Goal: Task Accomplishment & Management: Manage account settings

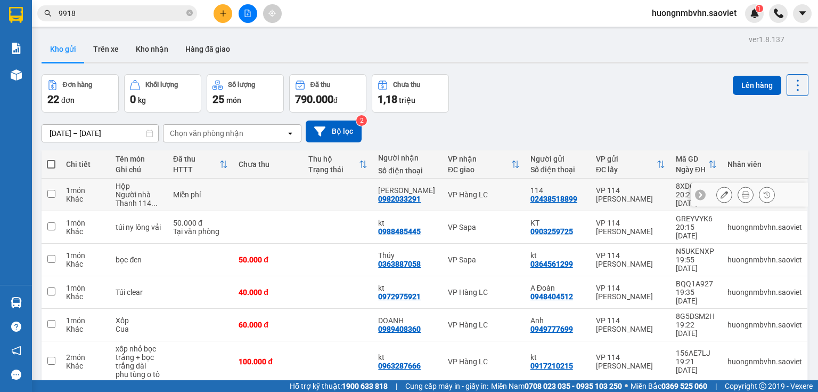
click at [53, 192] on input "checkbox" at bounding box center [51, 194] width 8 height 8
checkbox input "true"
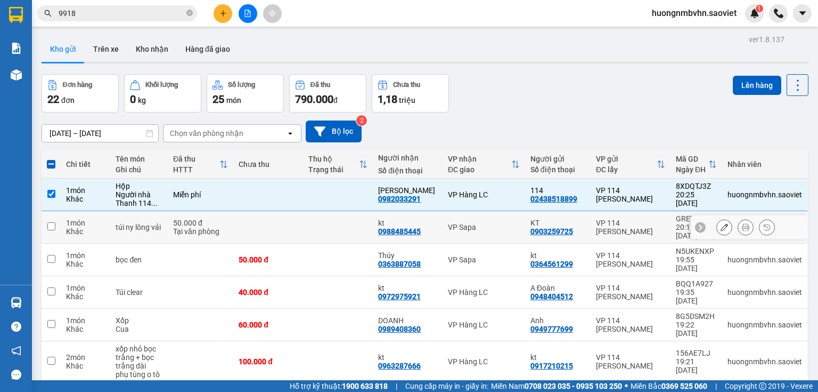
click at [50, 222] on input "checkbox" at bounding box center [51, 226] width 8 height 8
checkbox input "true"
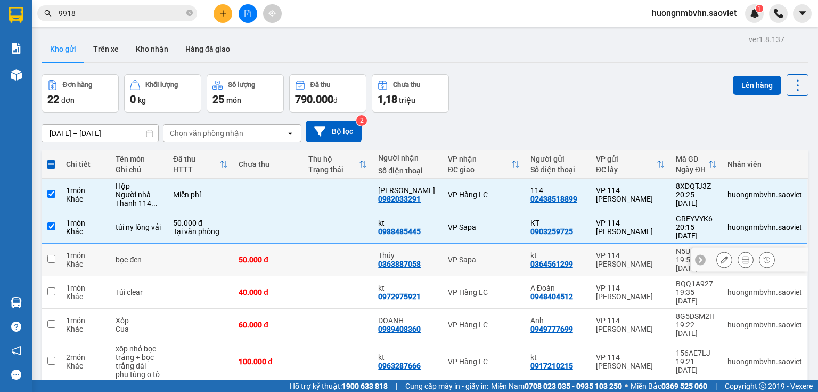
click at [49, 255] on input "checkbox" at bounding box center [51, 259] width 8 height 8
checkbox input "true"
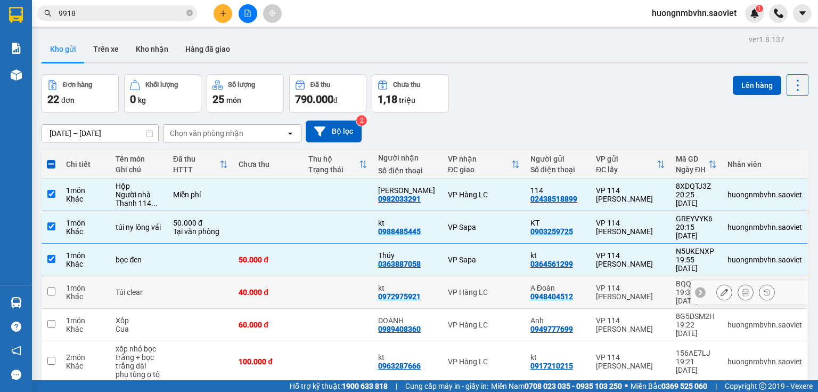
click at [49, 287] on input "checkbox" at bounding box center [51, 291] width 8 height 8
checkbox input "true"
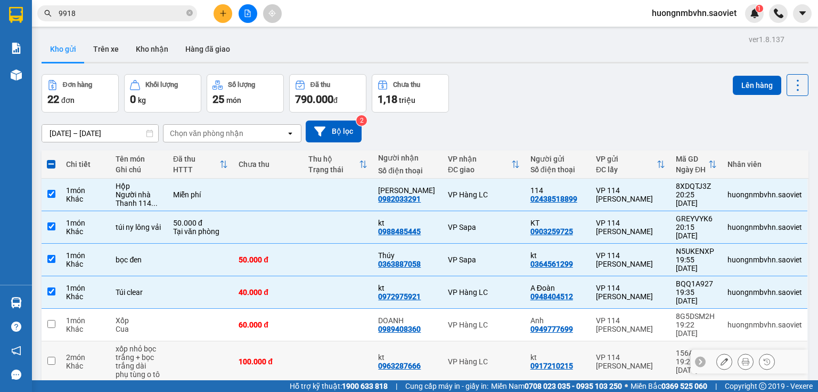
click at [50, 356] on input "checkbox" at bounding box center [51, 360] width 8 height 8
checkbox input "true"
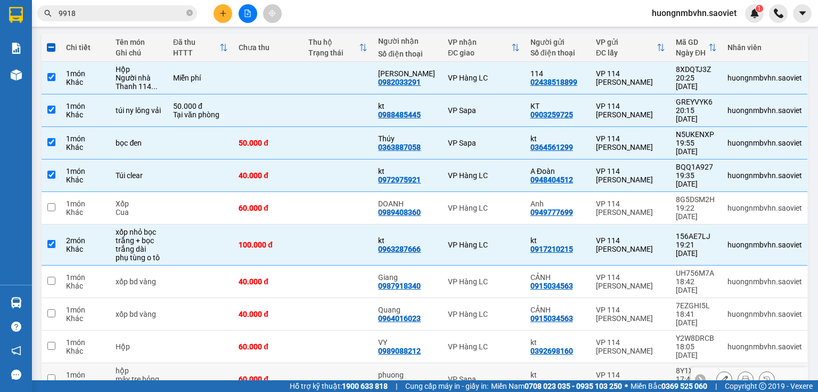
scroll to position [128, 0]
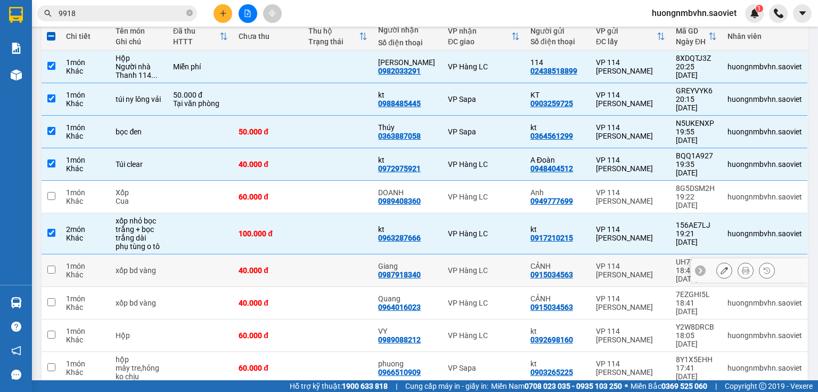
click at [51, 265] on input "checkbox" at bounding box center [51, 269] width 8 height 8
checkbox input "true"
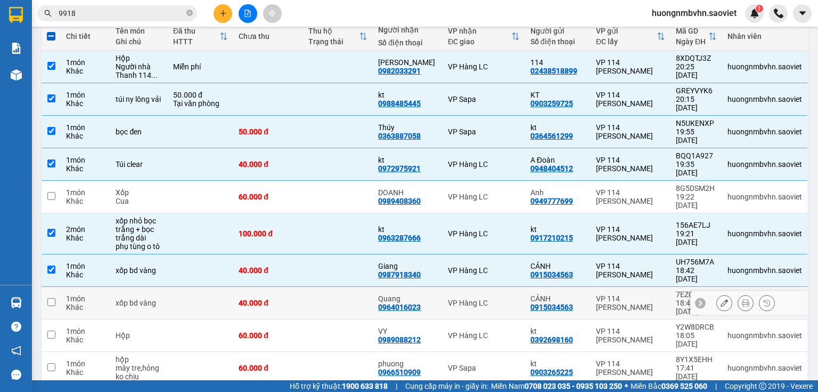
click at [48, 298] on input "checkbox" at bounding box center [51, 302] width 8 height 8
checkbox input "true"
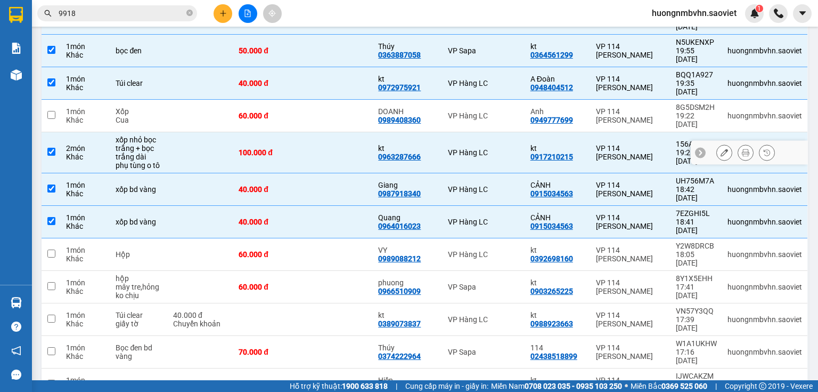
scroll to position [213, 0]
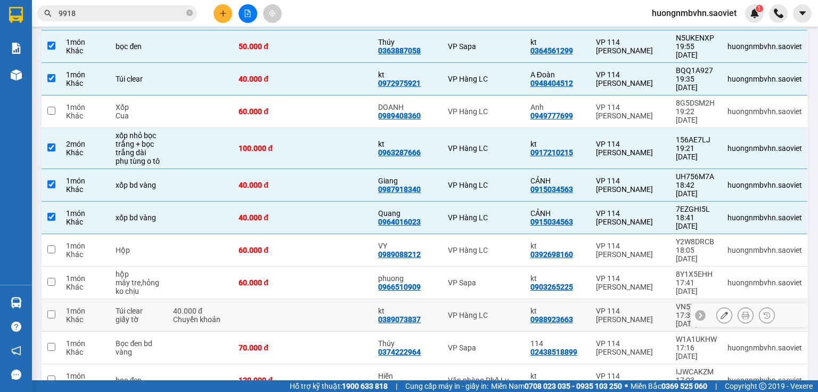
click at [51, 310] on input "checkbox" at bounding box center [51, 314] width 8 height 8
checkbox input "true"
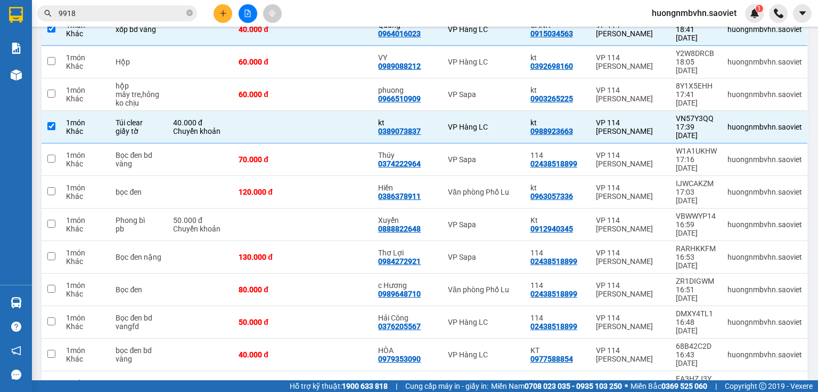
scroll to position [409, 0]
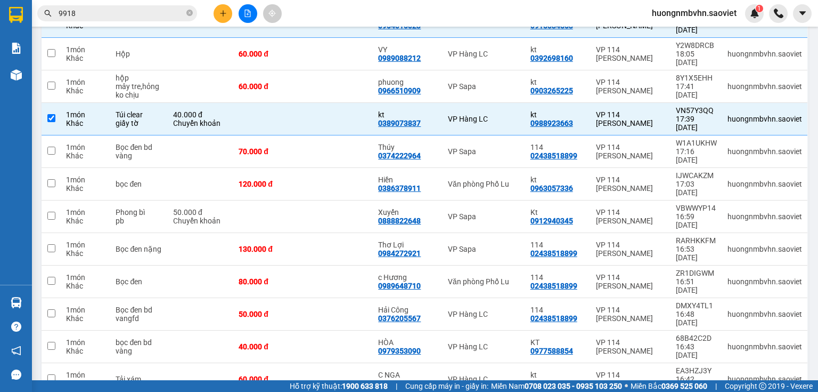
checkbox input "true"
click at [49, 341] on input "checkbox" at bounding box center [51, 345] width 8 height 8
checkbox input "true"
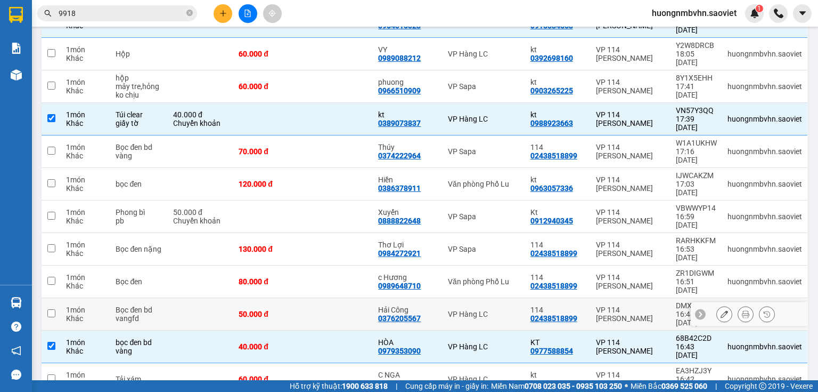
click at [51, 309] on input "checkbox" at bounding box center [51, 313] width 8 height 8
checkbox input "true"
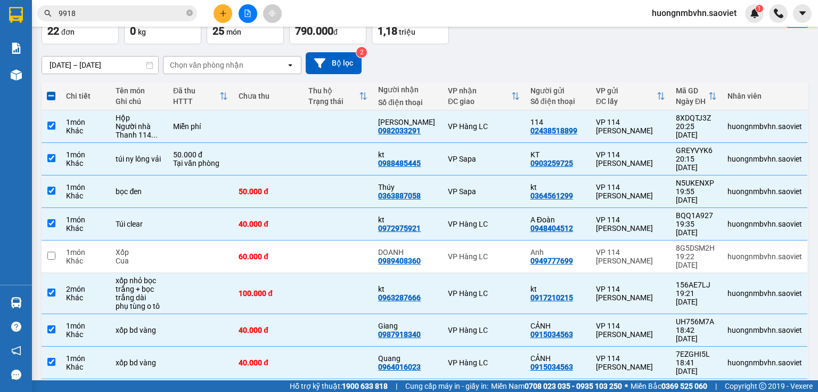
scroll to position [0, 0]
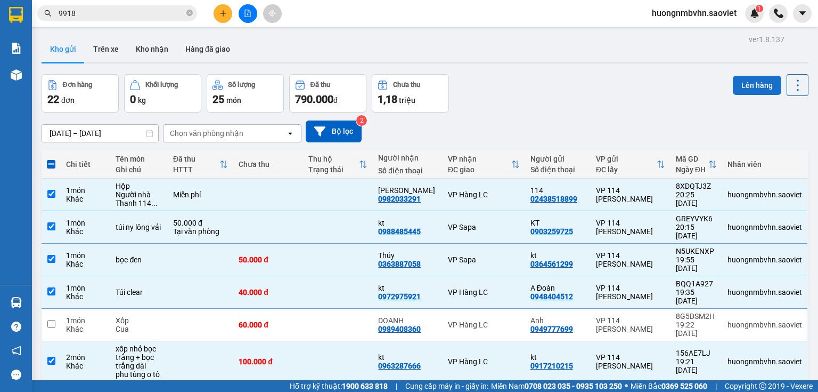
click at [746, 83] on button "Lên hàng" at bounding box center [757, 85] width 48 height 19
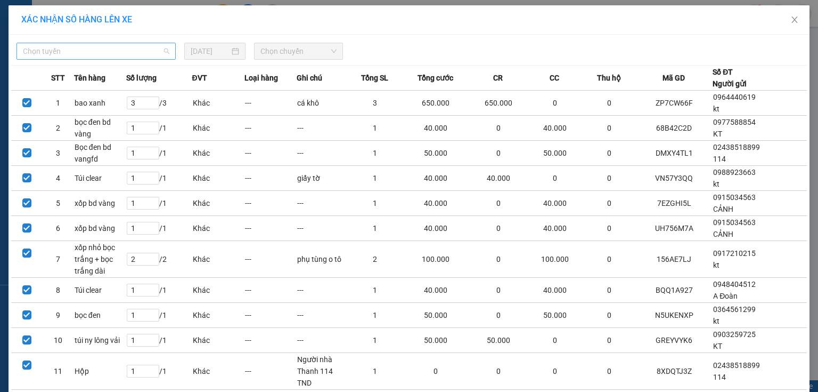
click at [130, 46] on span "Chọn tuyến" at bounding box center [96, 51] width 147 height 16
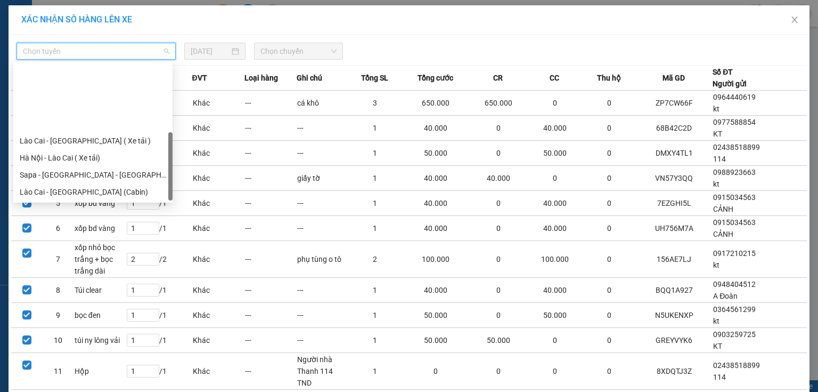
scroll to position [85, 0]
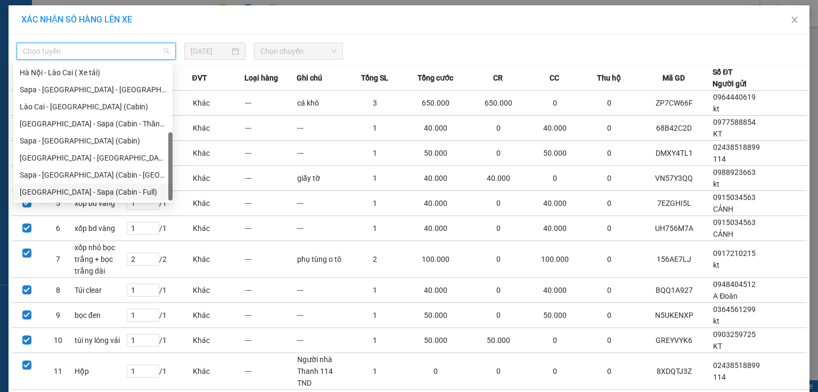
click at [115, 192] on div "[GEOGRAPHIC_DATA] - Sapa (Cabin - Full)" at bounding box center [93, 192] width 147 height 12
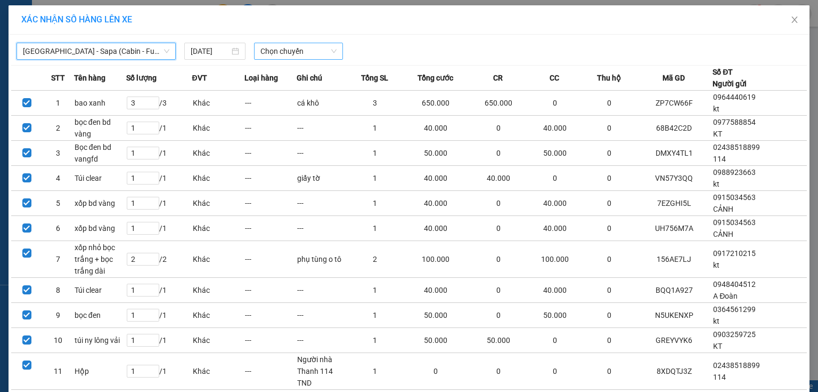
click at [287, 52] on span "Chọn chuyến" at bounding box center [299, 51] width 77 height 16
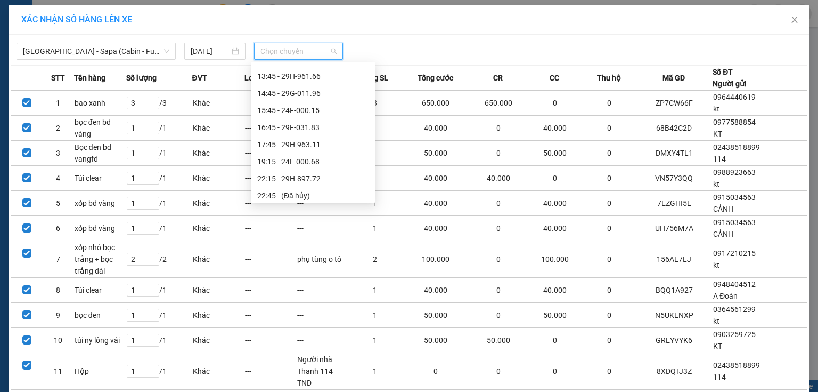
scroll to position [170, 0]
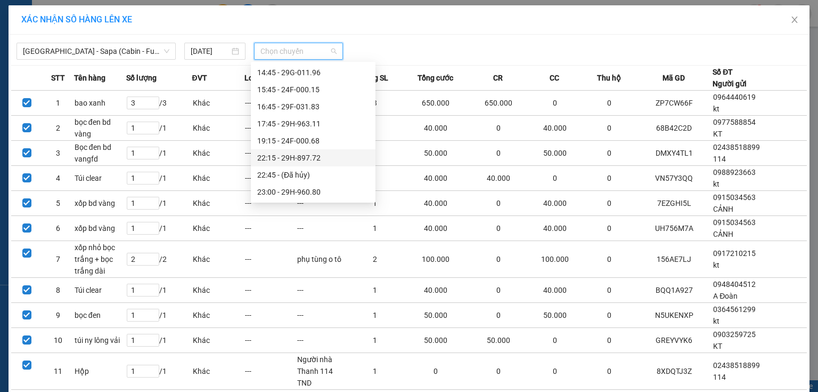
click at [324, 159] on div "22:15 - 29H-897.72" at bounding box center [313, 158] width 112 height 12
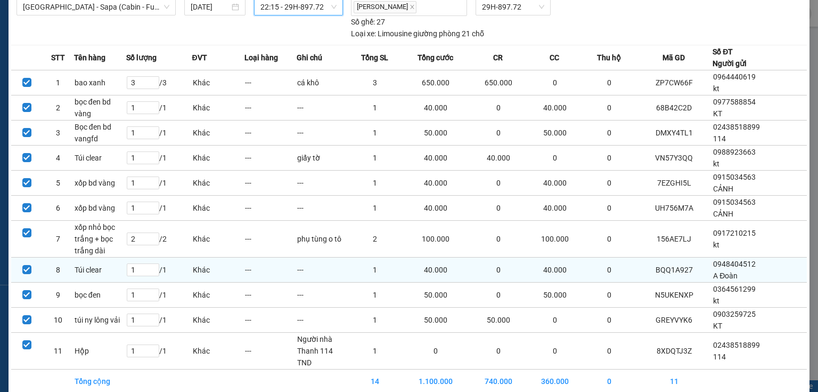
scroll to position [80, 0]
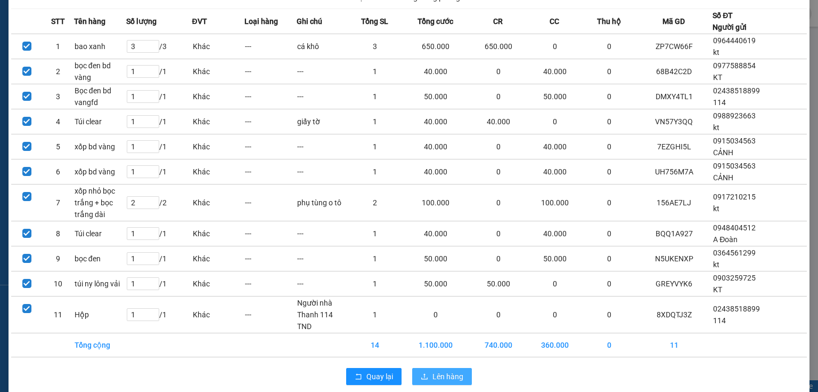
click at [440, 370] on span "Lên hàng" at bounding box center [448, 376] width 31 height 12
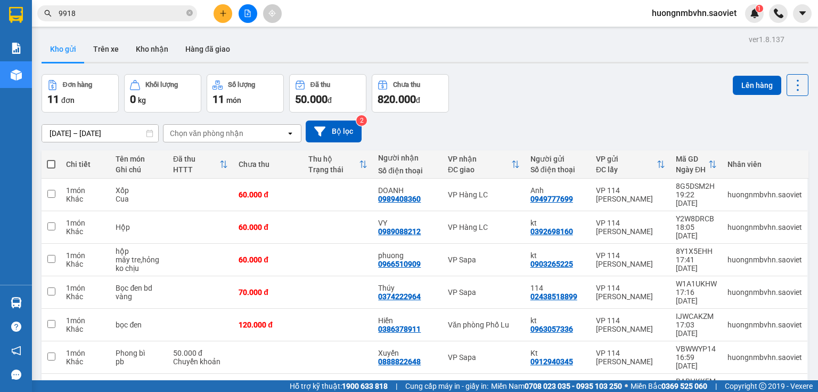
scroll to position [112, 0]
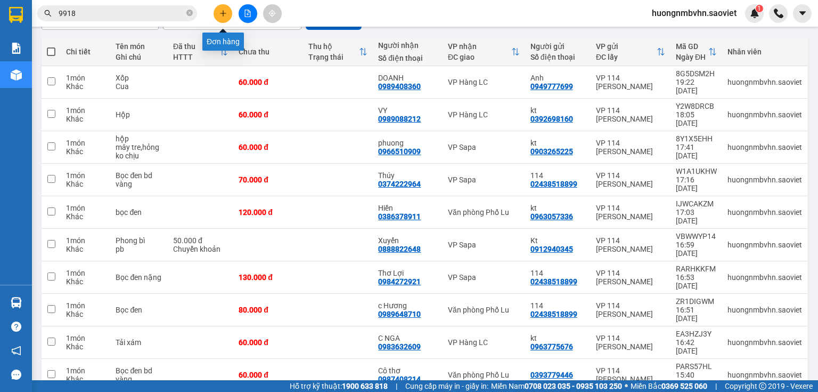
click at [223, 13] on icon "plus" at bounding box center [223, 13] width 1 height 6
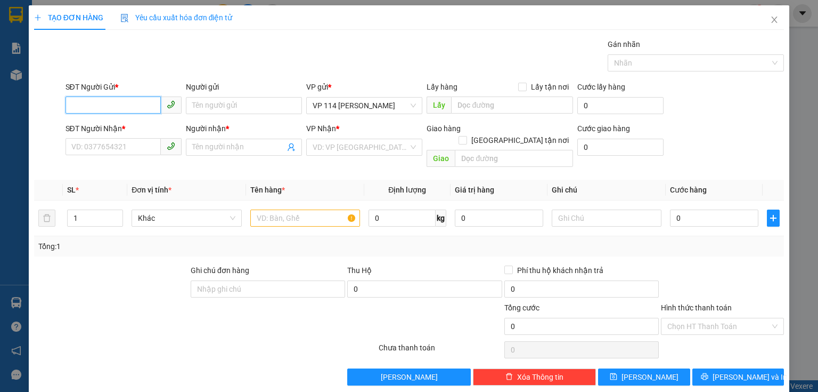
click at [123, 104] on input "SĐT Người Gửi *" at bounding box center [113, 104] width 95 height 17
click at [142, 125] on div "0913239019 - kt" at bounding box center [122, 126] width 102 height 12
type input "0913239019"
type input "kt"
type input "0974068751"
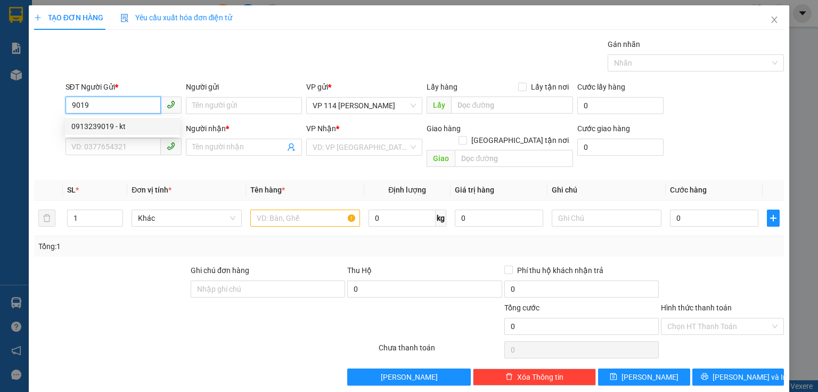
type input "A HẢO"
type input "0913239019"
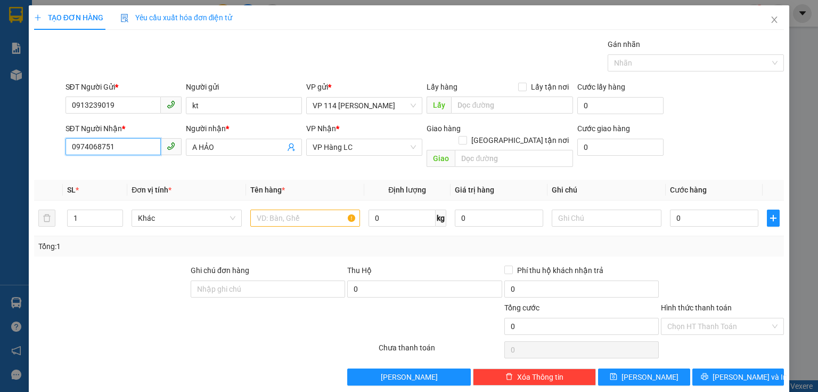
click at [130, 147] on input "0974068751" at bounding box center [113, 146] width 95 height 17
type input "0"
click at [125, 185] on div "0973763053 - Hải Tuyết" at bounding box center [122, 185] width 102 height 12
type input "0973763053"
type input "Hải Tuyết"
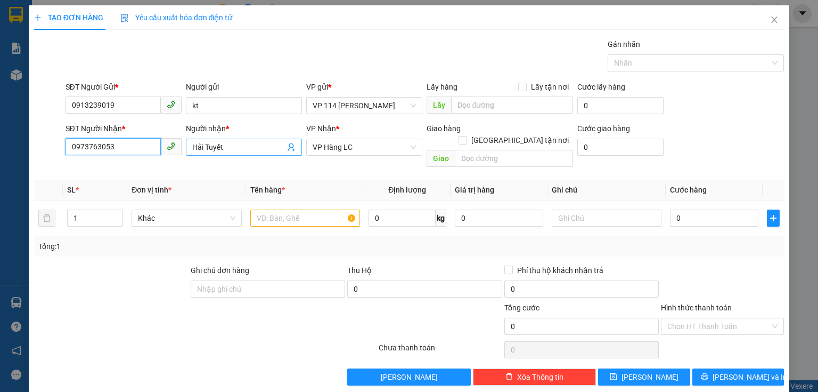
type input "0973763053"
click at [237, 148] on input "Hải Tuyết" at bounding box center [238, 147] width 93 height 12
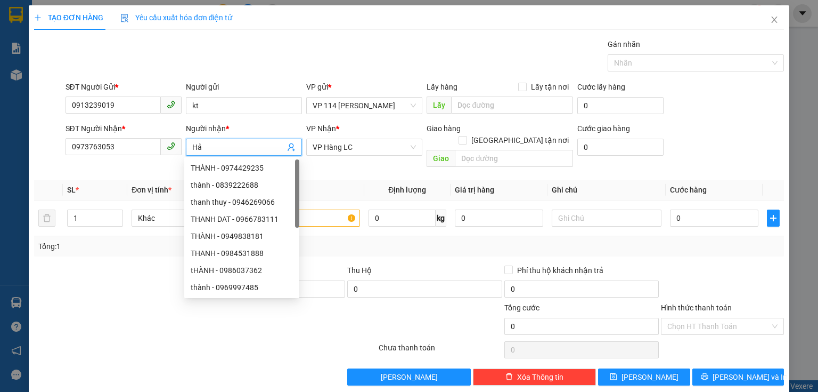
type input "H"
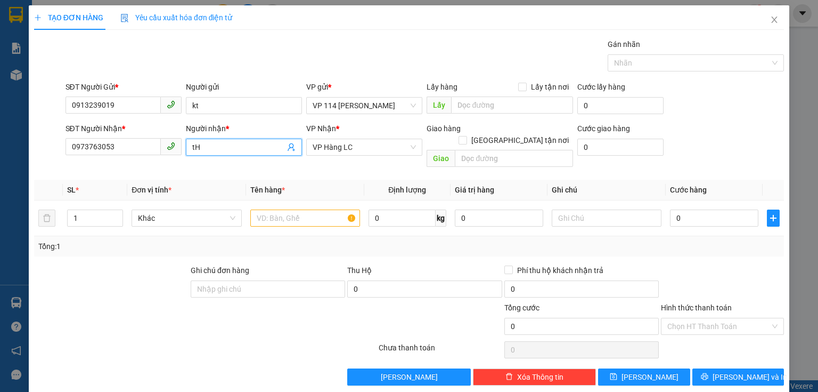
type input "t"
type input "[PERSON_NAME]"
type input "2"
drag, startPoint x: 116, startPoint y: 200, endPoint x: 148, endPoint y: 204, distance: 31.7
click at [117, 212] on span "up" at bounding box center [117, 215] width 6 height 6
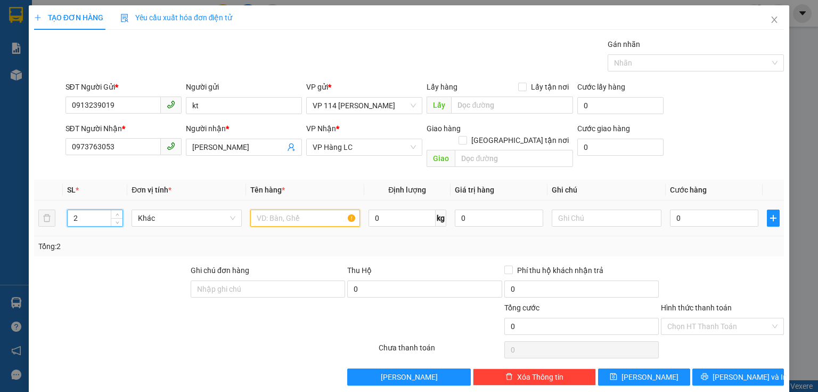
click at [265, 209] on input "text" at bounding box center [305, 217] width 110 height 17
type input "Rành cam"
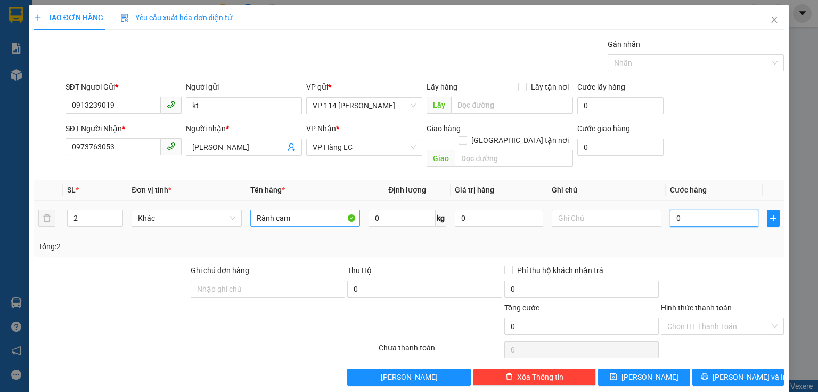
type input "8"
type input "810"
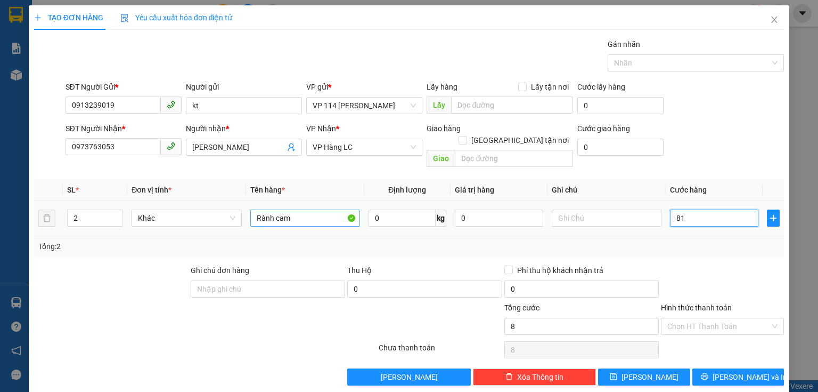
type input "810"
type input "8.100"
type input "81.000"
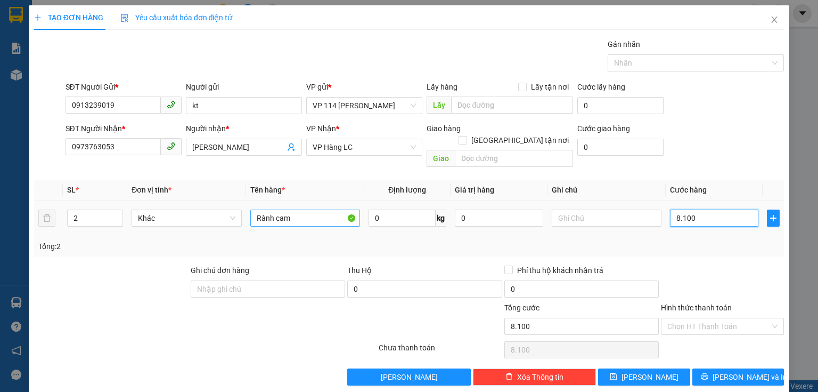
type input "81.000"
type input "8.100"
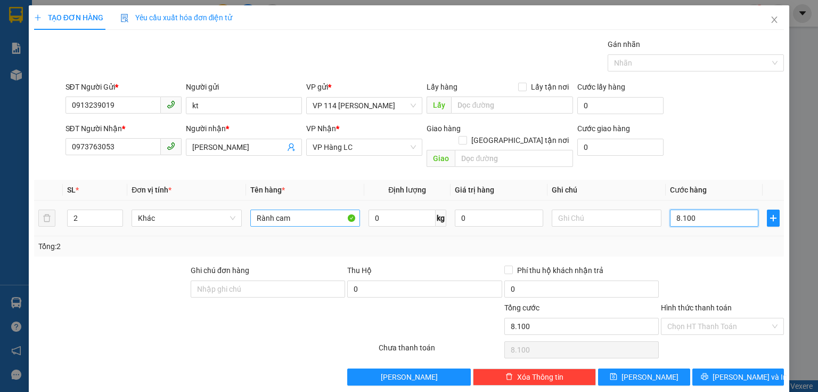
type input "810"
type input "81"
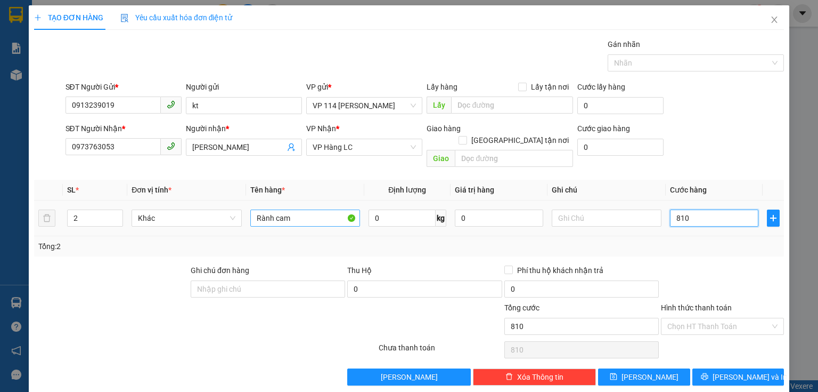
type input "81"
type input "8"
type input "80"
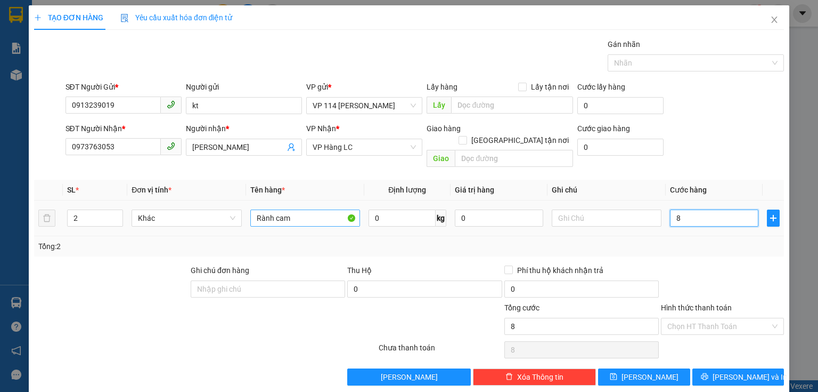
type input "80"
type input "800"
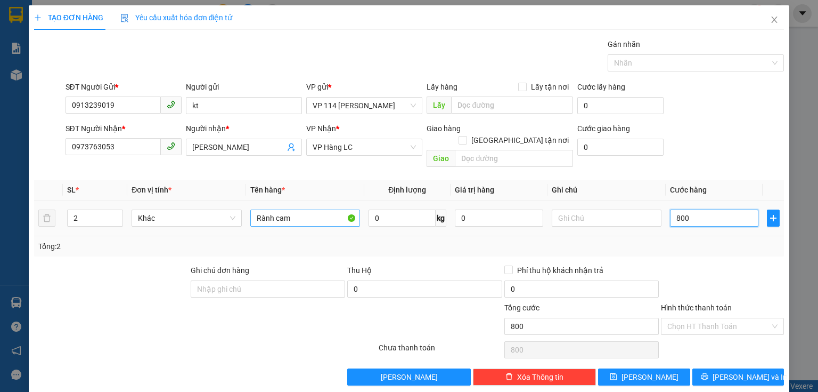
type input "8.000"
type input "80.000"
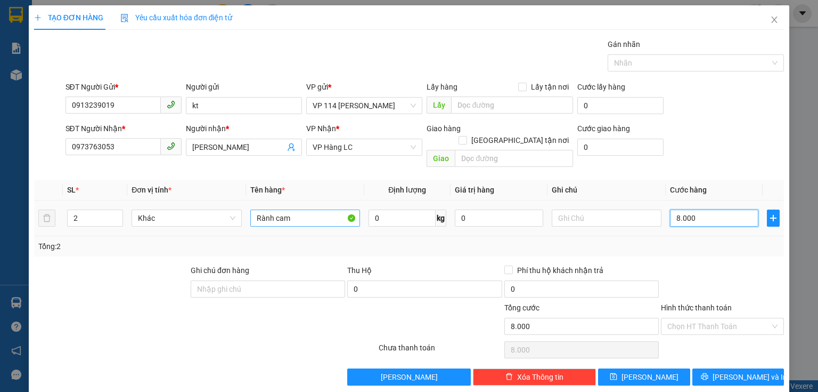
type input "80.000"
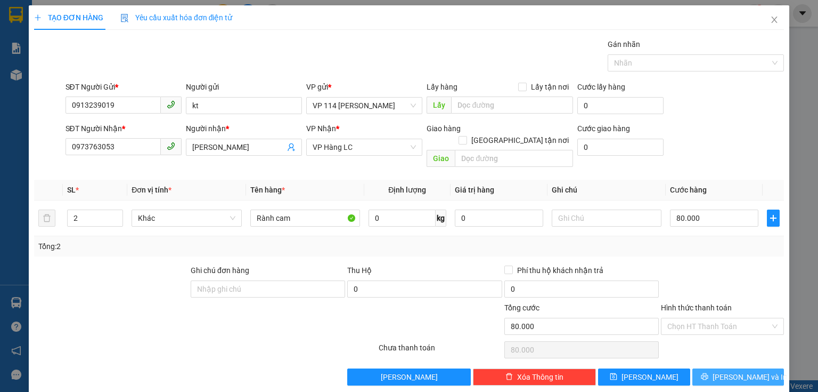
click at [699, 368] on button "[PERSON_NAME] và In" at bounding box center [739, 376] width 92 height 17
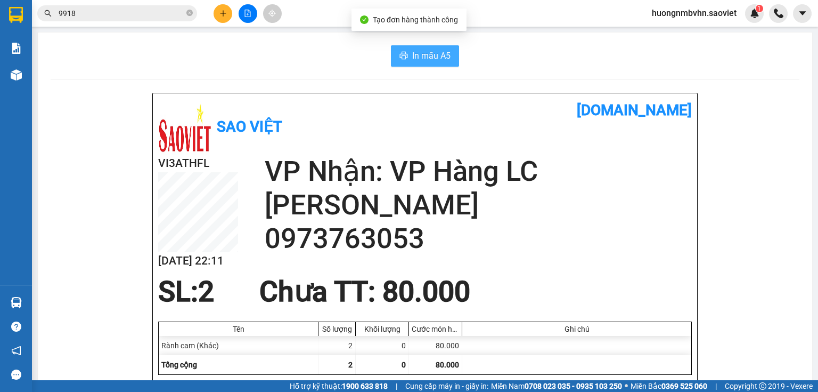
click at [442, 55] on span "In mẫu A5" at bounding box center [431, 55] width 38 height 13
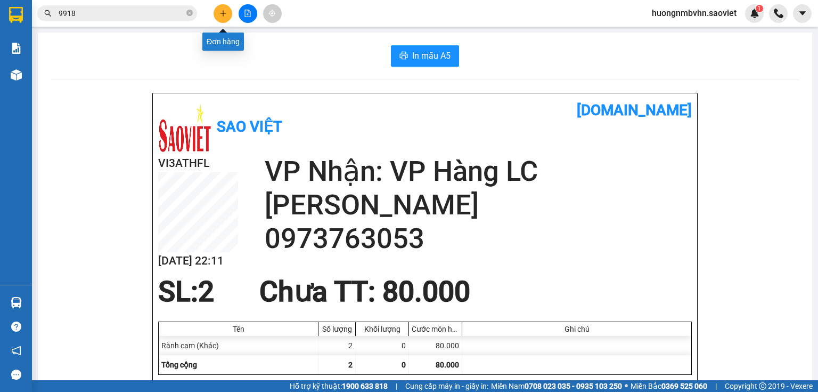
click at [222, 9] on button at bounding box center [223, 13] width 19 height 19
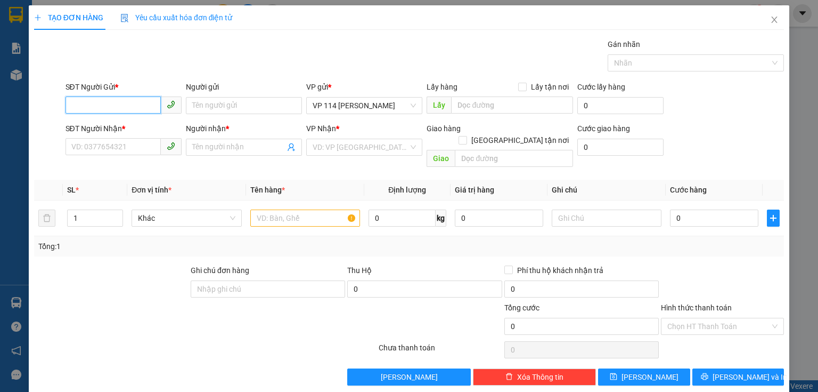
click at [117, 104] on input "SĐT Người Gửi *" at bounding box center [113, 104] width 95 height 17
click at [101, 127] on div "0836320666 - KT" at bounding box center [122, 126] width 102 height 12
type input "0836320666"
type input "KT"
type input "0325522812"
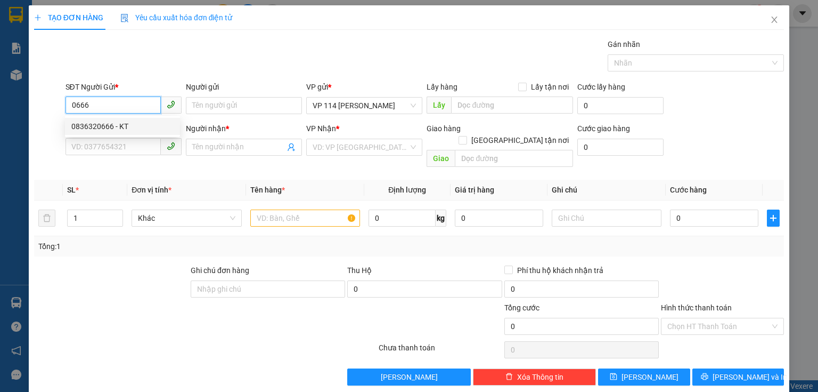
type input "Duy"
type input "0836320666"
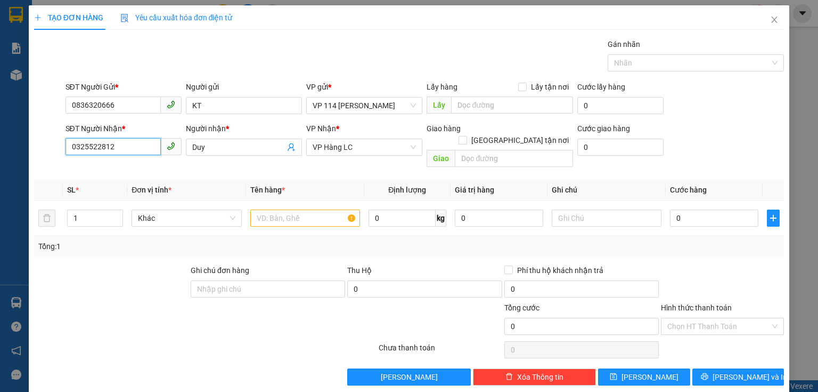
click at [131, 144] on input "0325522812" at bounding box center [113, 146] width 95 height 17
type input "0"
click at [88, 147] on input "3131" at bounding box center [113, 146] width 95 height 17
type input "3"
click at [108, 166] on div "0827724131 - Thơm" at bounding box center [122, 168] width 102 height 12
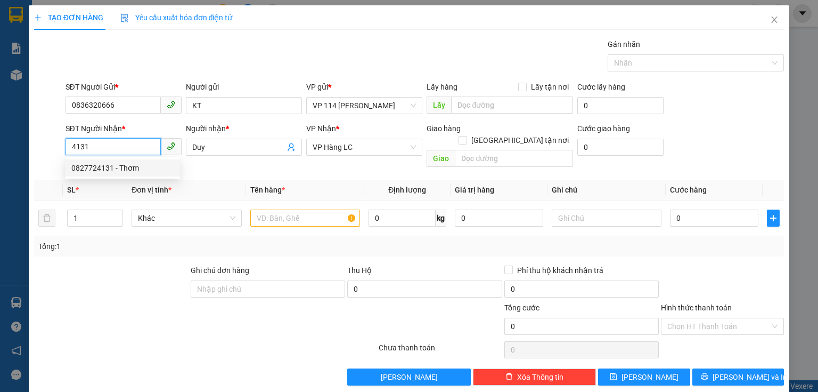
type input "0827724131"
type input "Thơm"
type input "0827724131"
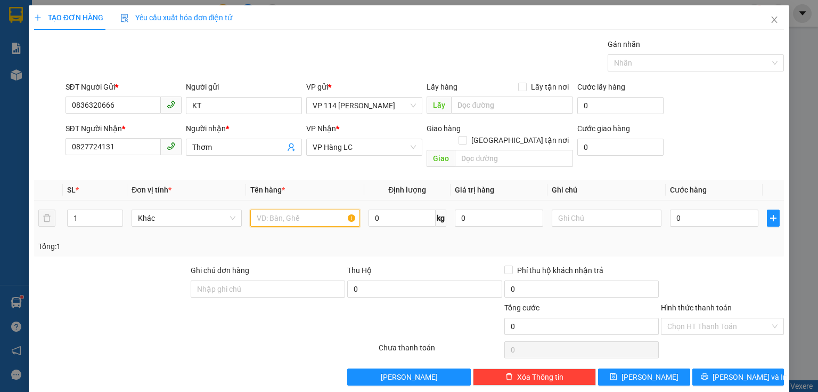
click at [265, 209] on input "text" at bounding box center [305, 217] width 110 height 17
type input "Rành"
click at [564, 209] on input "text" at bounding box center [607, 217] width 110 height 17
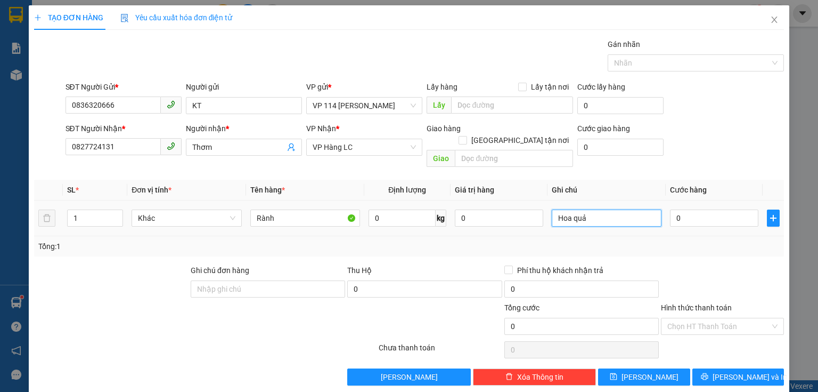
type input "Hoa quả"
type input "4"
type input "40"
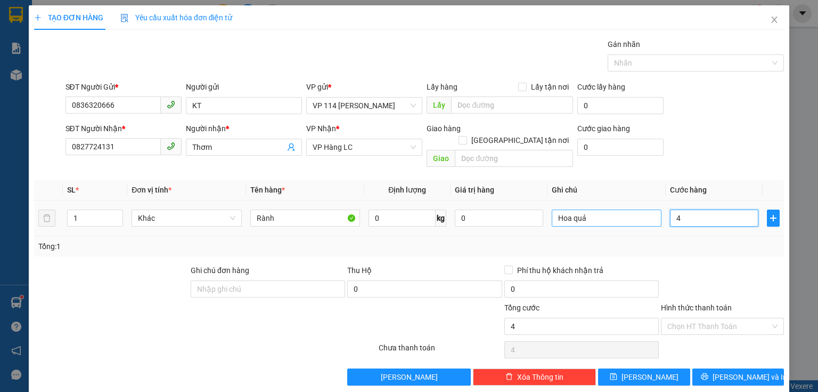
type input "40"
type input "400"
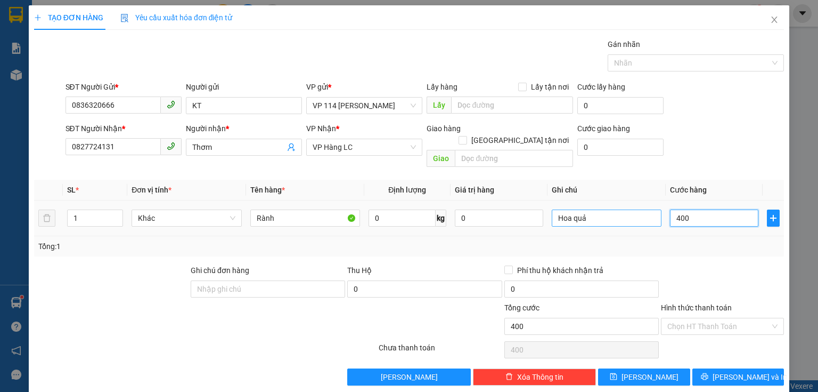
type input "4.000"
type input "40.000"
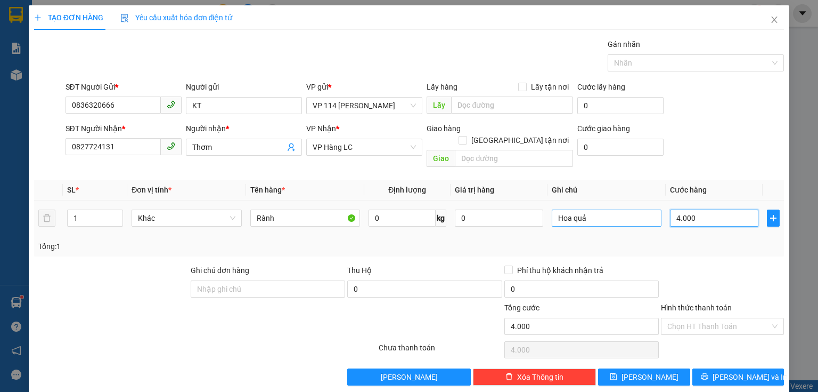
type input "40.000"
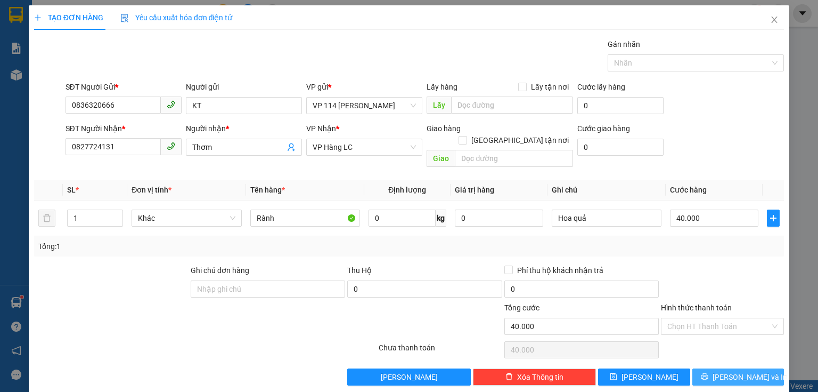
click at [706, 368] on button "[PERSON_NAME] và In" at bounding box center [739, 376] width 92 height 17
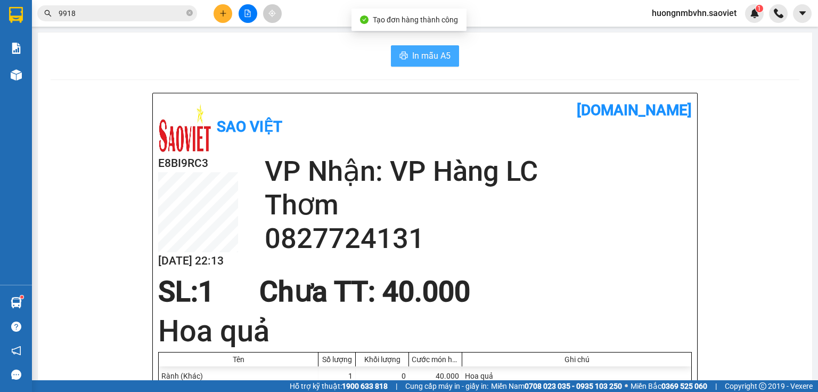
click at [427, 55] on span "In mẫu A5" at bounding box center [431, 55] width 38 height 13
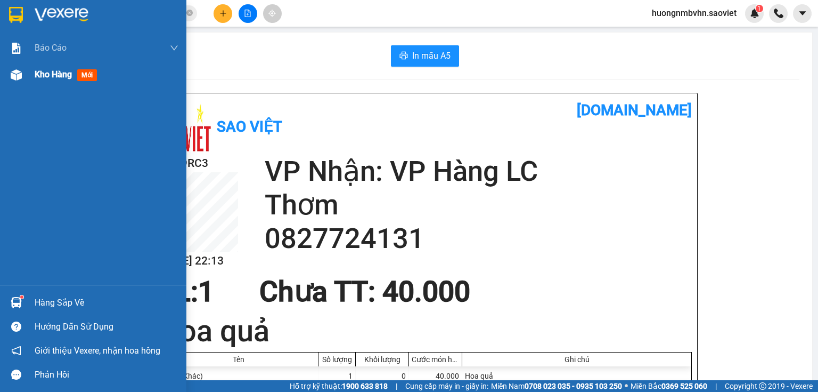
click at [32, 74] on div "Kho hàng mới" at bounding box center [93, 74] width 186 height 27
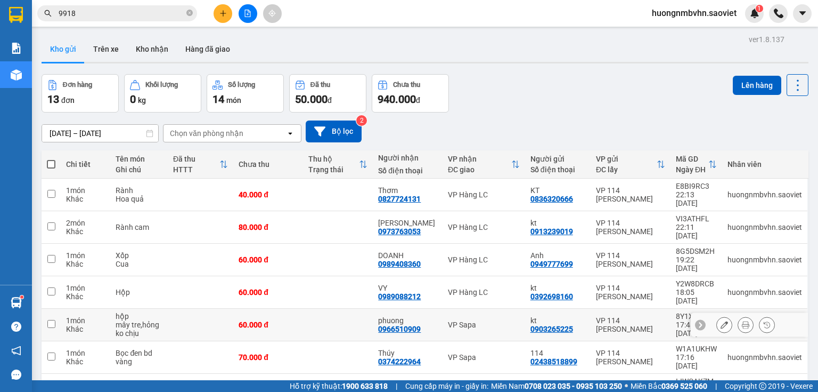
click at [48, 320] on input "checkbox" at bounding box center [51, 324] width 8 height 8
checkbox input "true"
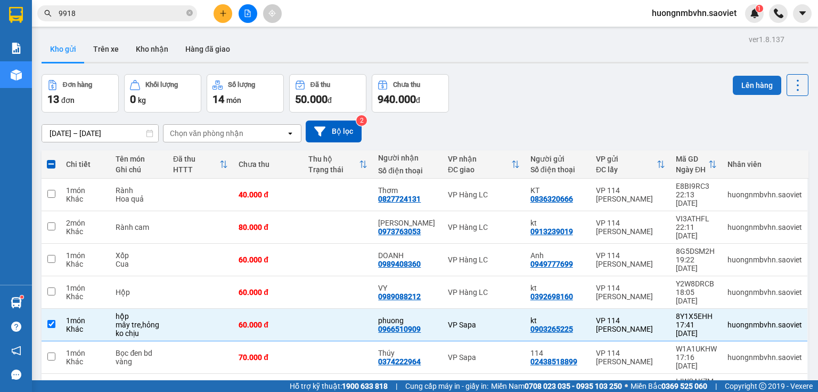
click at [745, 83] on button "Lên hàng" at bounding box center [757, 85] width 48 height 19
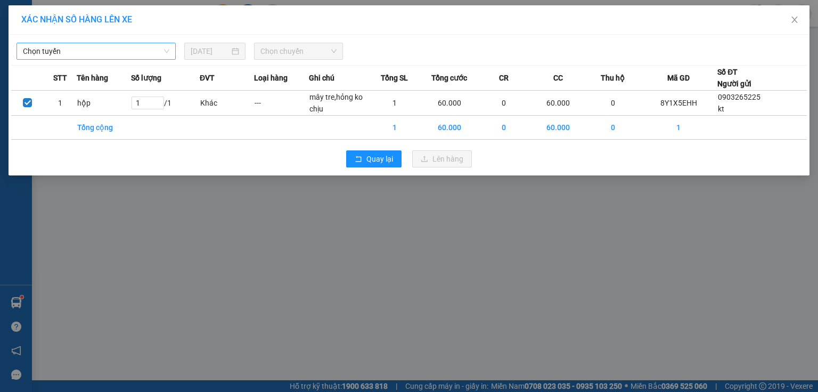
click at [115, 52] on span "Chọn tuyến" at bounding box center [96, 51] width 147 height 16
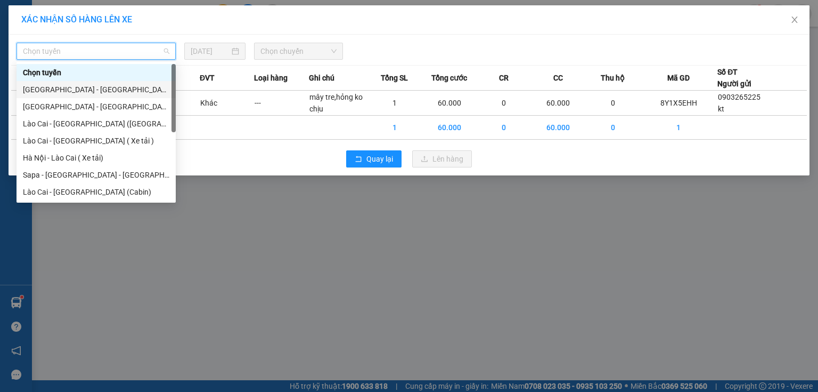
scroll to position [81, 0]
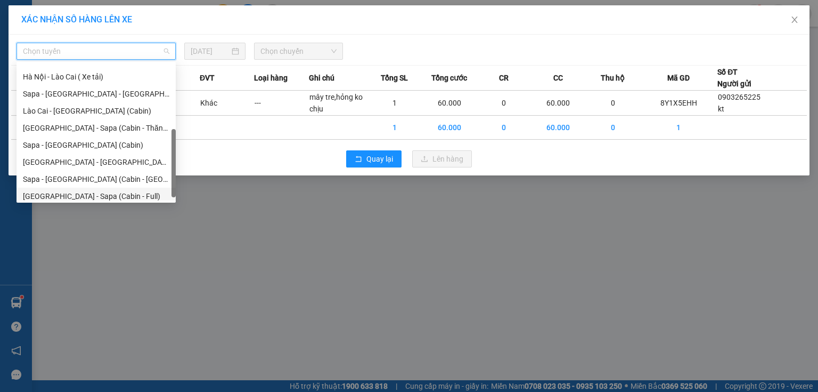
click at [118, 196] on div "[GEOGRAPHIC_DATA] - Sapa (Cabin - Full)" at bounding box center [96, 196] width 147 height 12
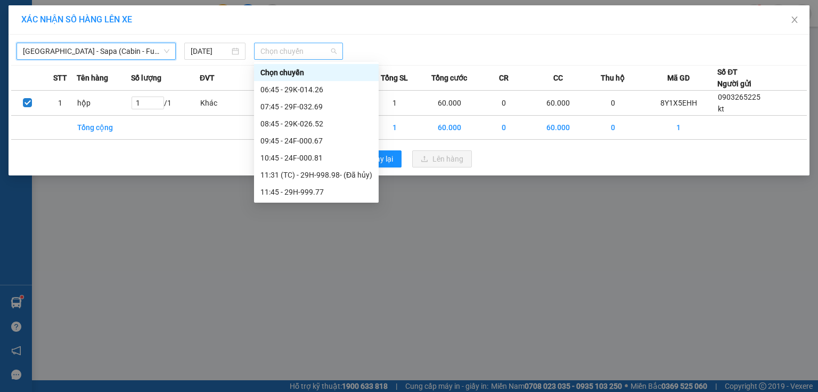
click at [288, 48] on span "Chọn chuyến" at bounding box center [299, 51] width 77 height 16
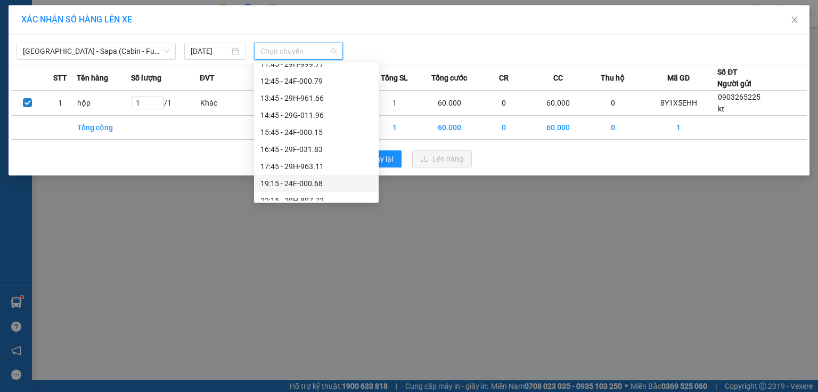
scroll to position [188, 0]
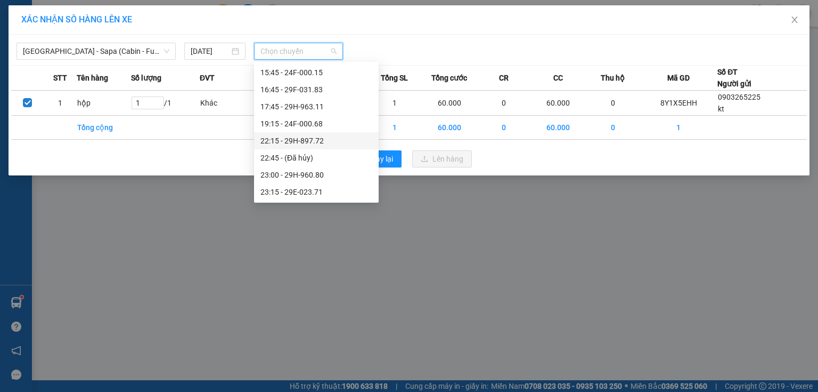
click at [321, 139] on div "22:15 - 29H-897.72" at bounding box center [317, 141] width 112 height 12
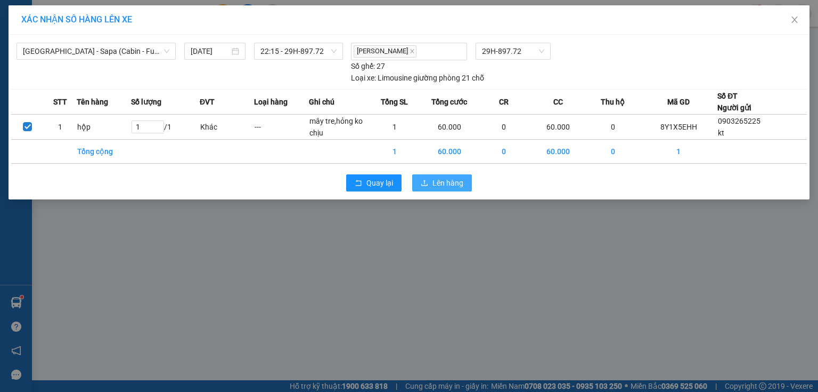
click at [441, 181] on span "Lên hàng" at bounding box center [448, 183] width 31 height 12
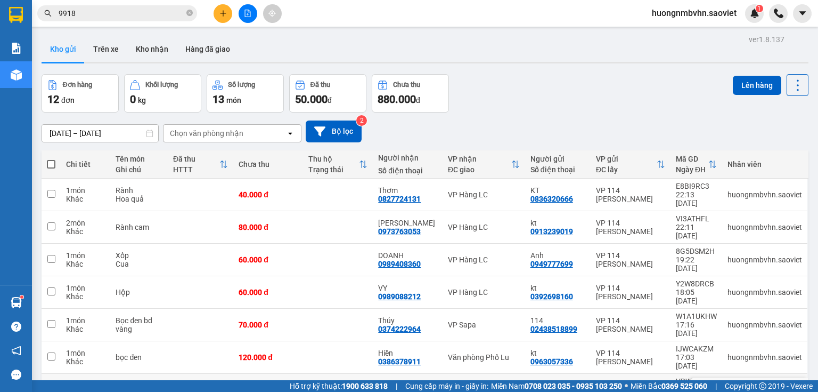
click at [52, 385] on input "checkbox" at bounding box center [51, 389] width 8 height 8
checkbox input "true"
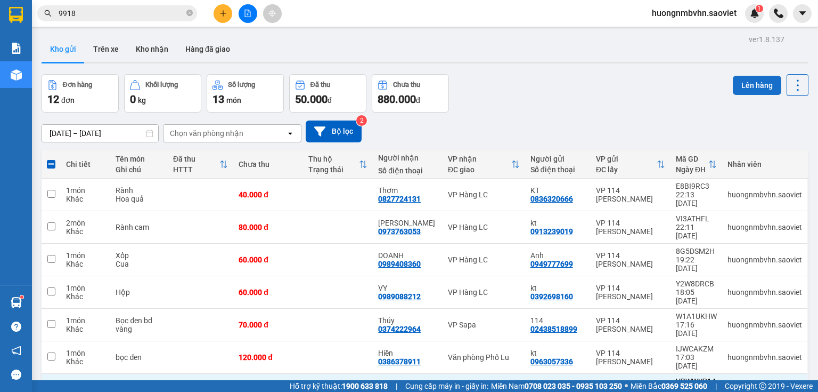
click at [750, 83] on button "Lên hàng" at bounding box center [757, 85] width 48 height 19
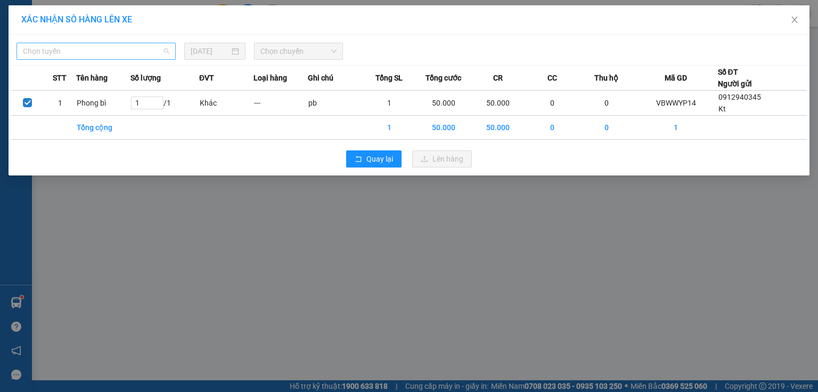
click at [131, 53] on span "Chọn tuyến" at bounding box center [96, 51] width 147 height 16
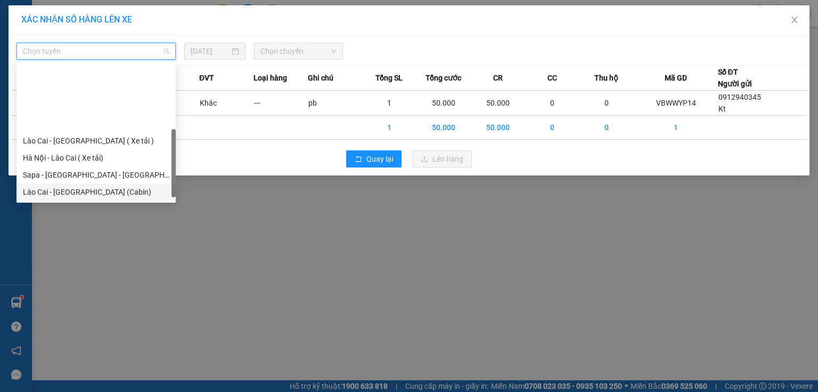
scroll to position [85, 0]
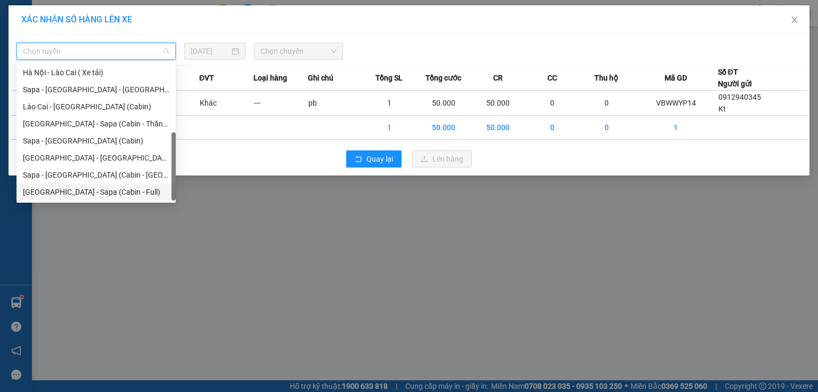
click at [119, 190] on div "[GEOGRAPHIC_DATA] - Sapa (Cabin - Full)" at bounding box center [96, 192] width 147 height 12
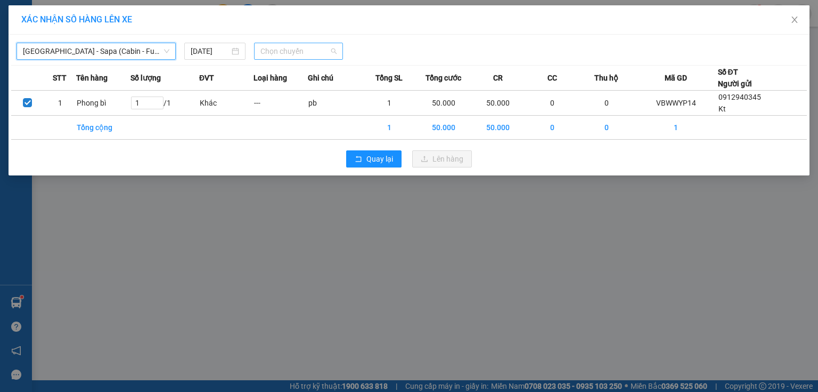
click at [288, 48] on span "Chọn chuyến" at bounding box center [299, 51] width 77 height 16
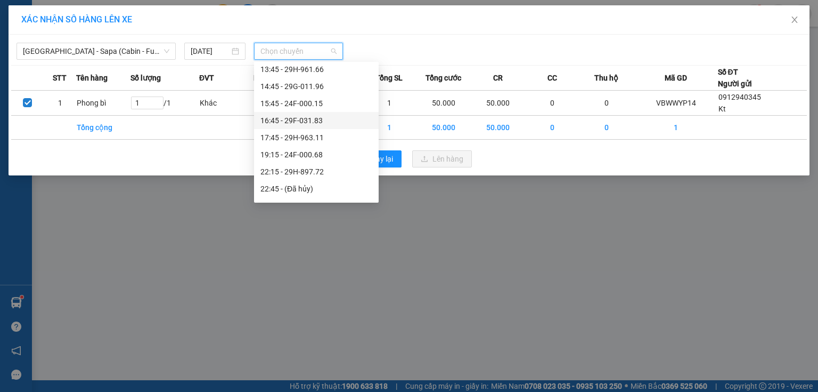
scroll to position [188, 0]
click at [316, 143] on div "22:15 - 29H-897.72" at bounding box center [317, 141] width 112 height 12
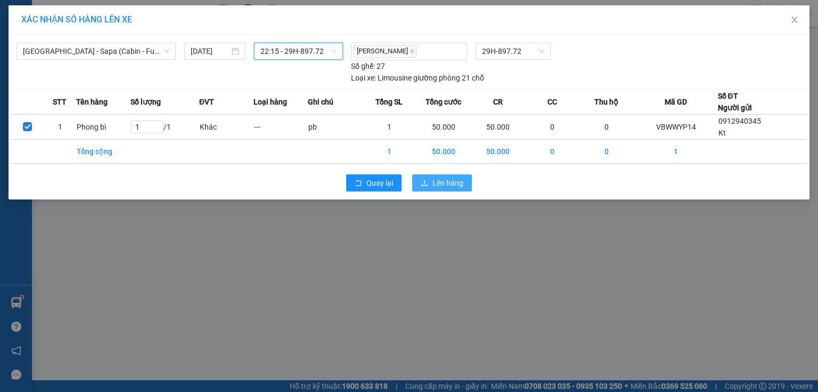
click at [435, 182] on span "Lên hàng" at bounding box center [448, 183] width 31 height 12
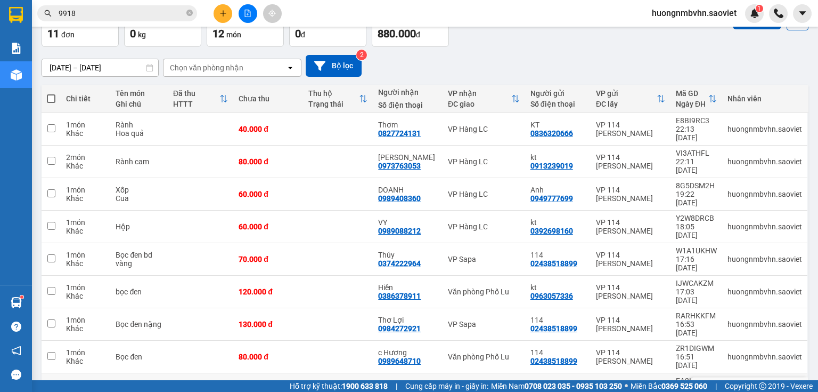
scroll to position [104, 0]
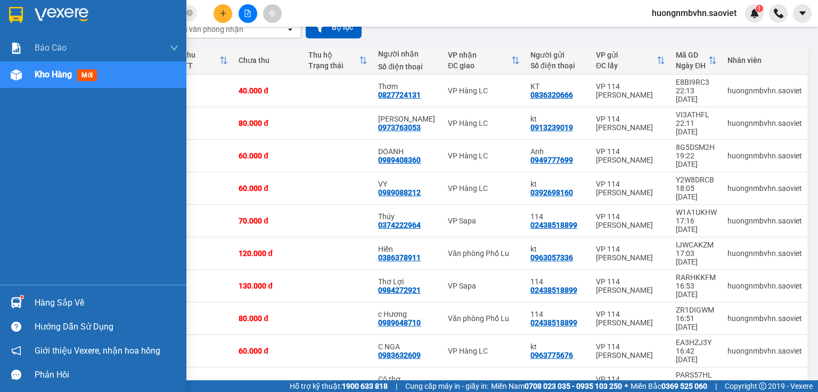
click at [38, 77] on span "Kho hàng" at bounding box center [53, 74] width 37 height 10
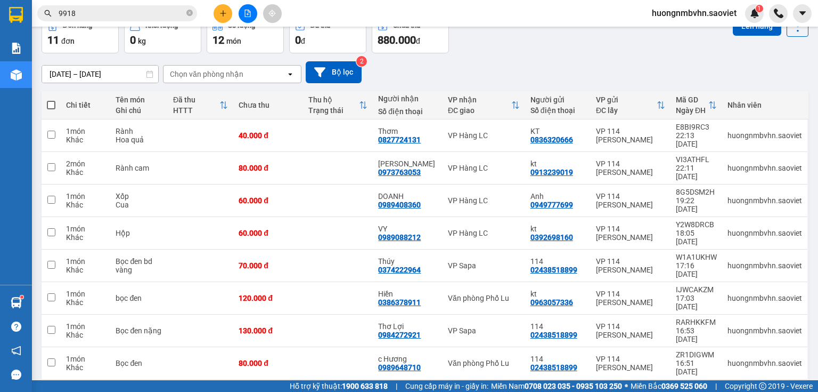
scroll to position [0, 0]
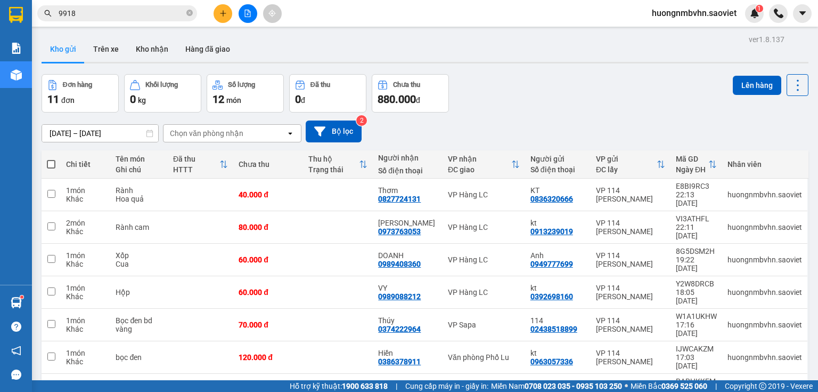
click at [50, 163] on span at bounding box center [51, 164] width 9 height 9
click at [51, 159] on input "checkbox" at bounding box center [51, 159] width 0 height 0
checkbox input "true"
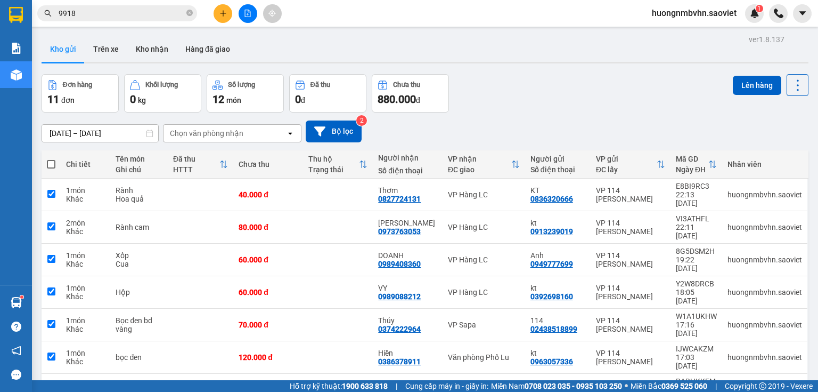
checkbox input "true"
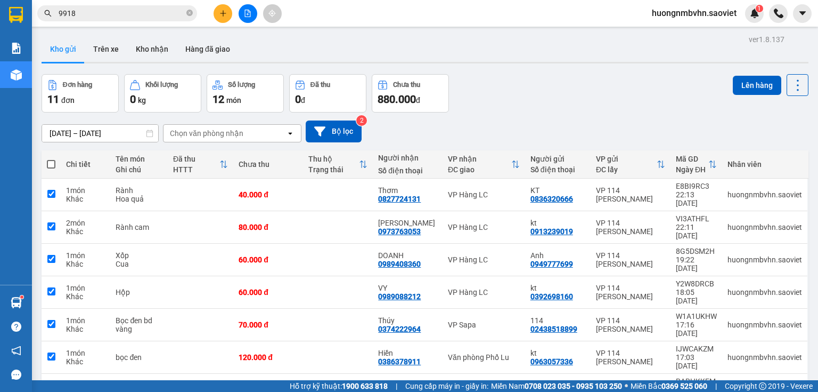
checkbox input "true"
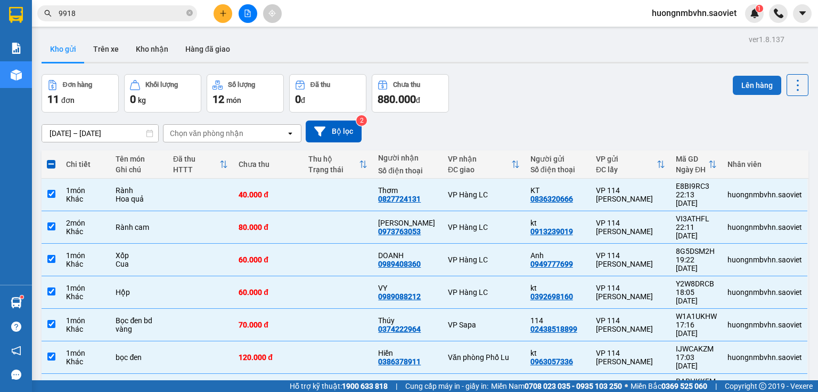
click at [747, 82] on button "Lên hàng" at bounding box center [757, 85] width 48 height 19
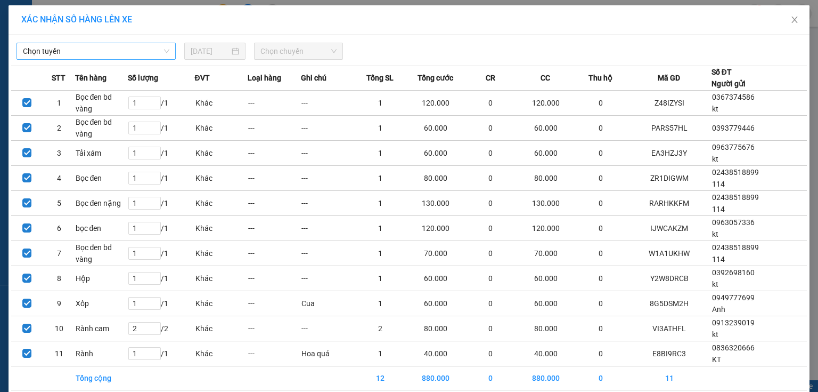
click at [118, 50] on span "Chọn tuyến" at bounding box center [96, 51] width 147 height 16
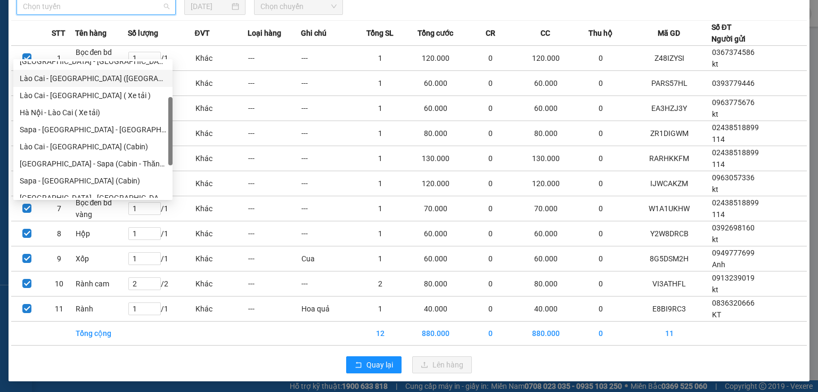
scroll to position [81, 0]
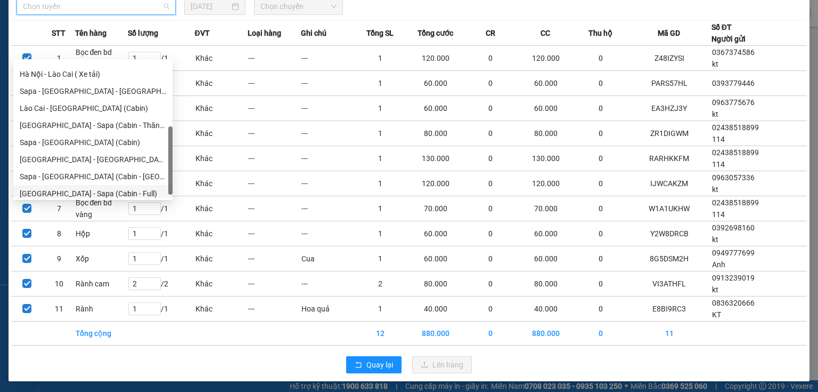
click at [104, 193] on div "[GEOGRAPHIC_DATA] - Sapa (Cabin - Full)" at bounding box center [93, 194] width 147 height 12
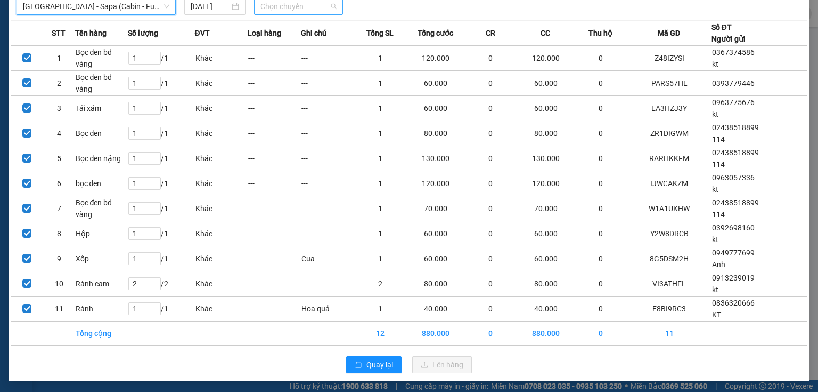
click at [289, 9] on span "Chọn chuyến" at bounding box center [299, 6] width 77 height 16
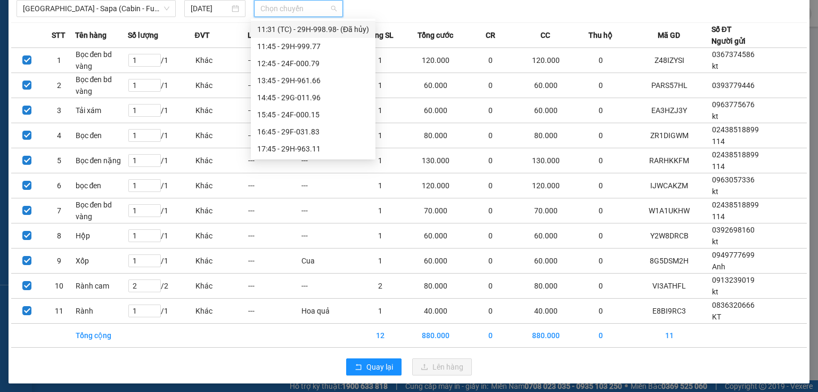
scroll to position [170, 0]
click at [324, 148] on div "23:00 - 29H-960.80" at bounding box center [313, 149] width 112 height 12
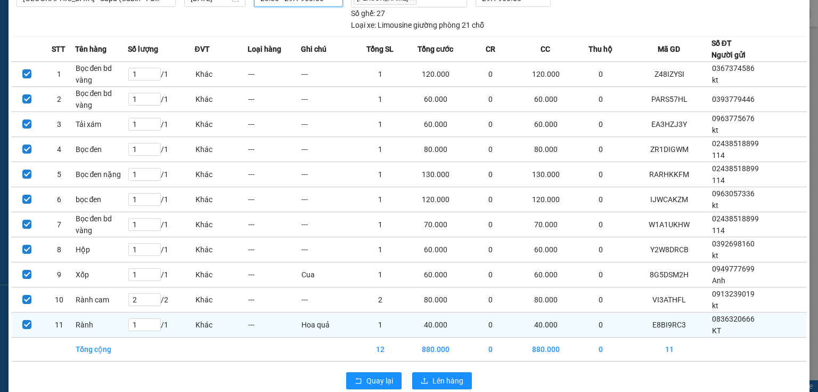
scroll to position [68, 0]
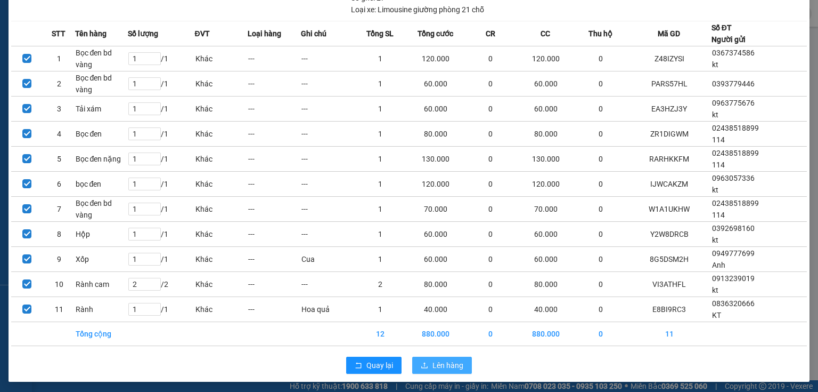
click at [441, 362] on span "Lên hàng" at bounding box center [448, 365] width 31 height 12
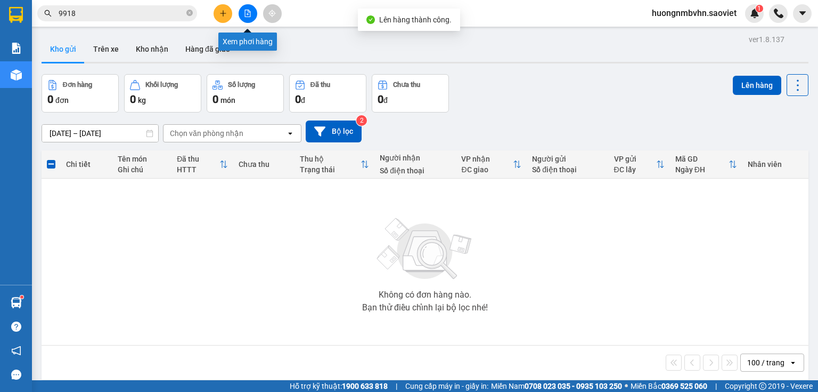
click at [247, 17] on icon "file-add" at bounding box center [248, 13] width 6 height 7
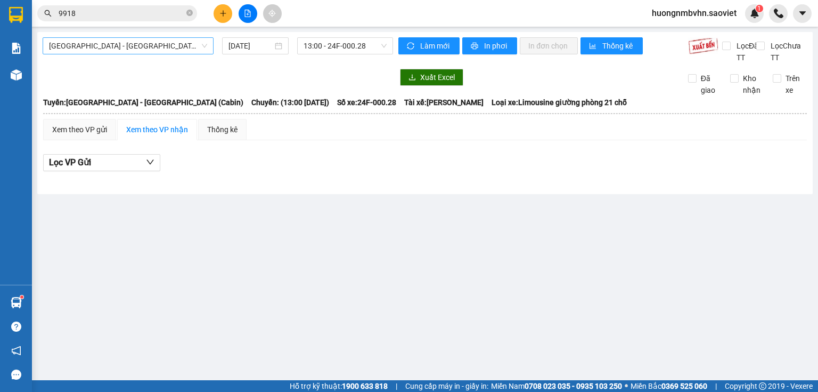
click at [164, 43] on span "[GEOGRAPHIC_DATA] - [GEOGRAPHIC_DATA] (Cabin)" at bounding box center [128, 46] width 158 height 16
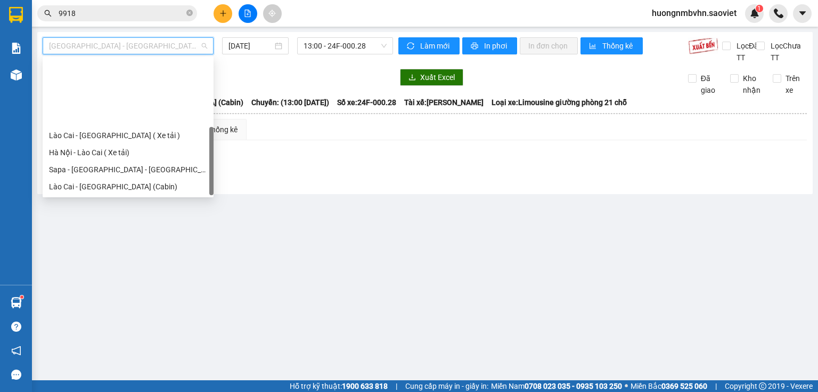
scroll to position [85, 0]
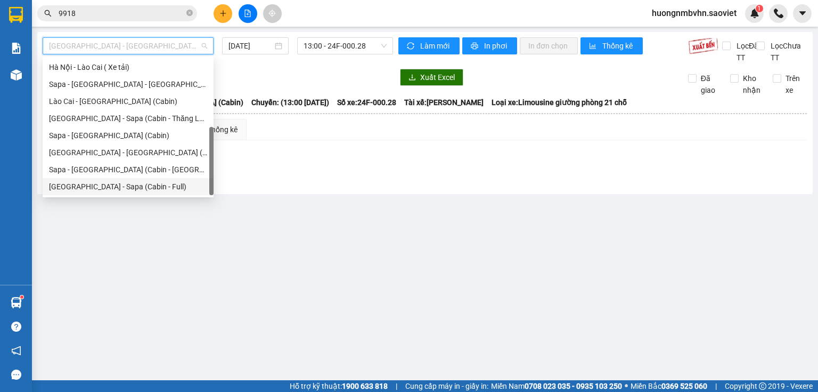
click at [144, 188] on div "[GEOGRAPHIC_DATA] - Sapa (Cabin - Full)" at bounding box center [128, 187] width 158 height 12
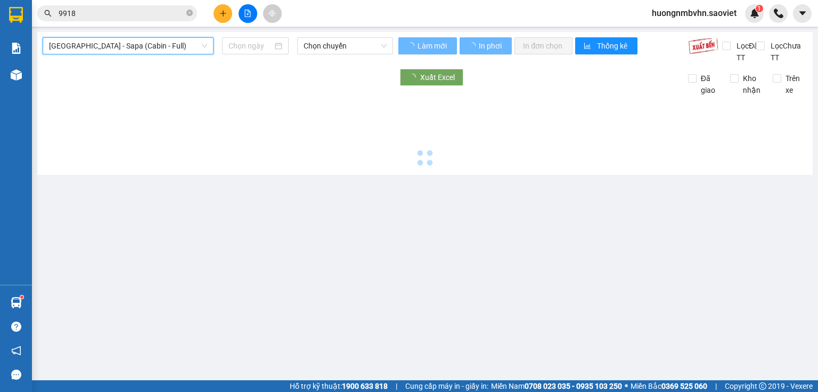
type input "[DATE]"
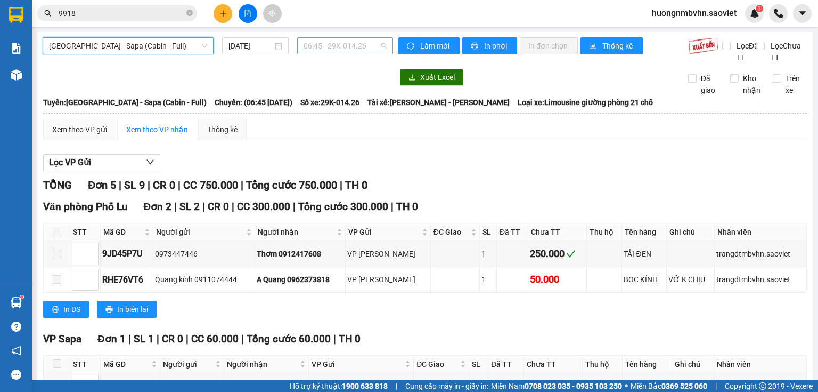
click at [351, 41] on span "06:45 - 29K-014.26" at bounding box center [346, 46] width 84 height 16
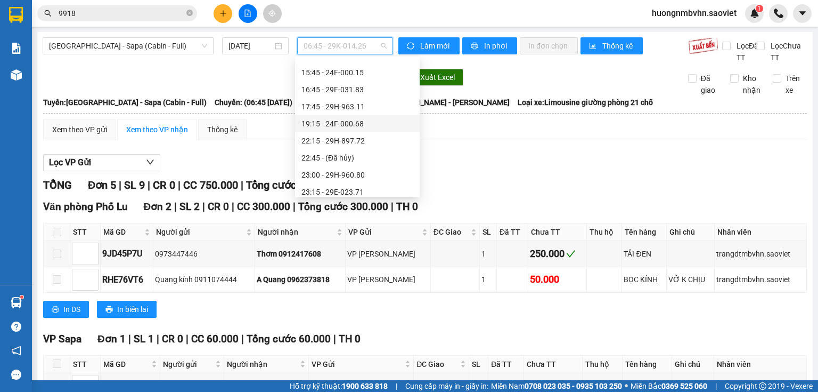
scroll to position [188, 0]
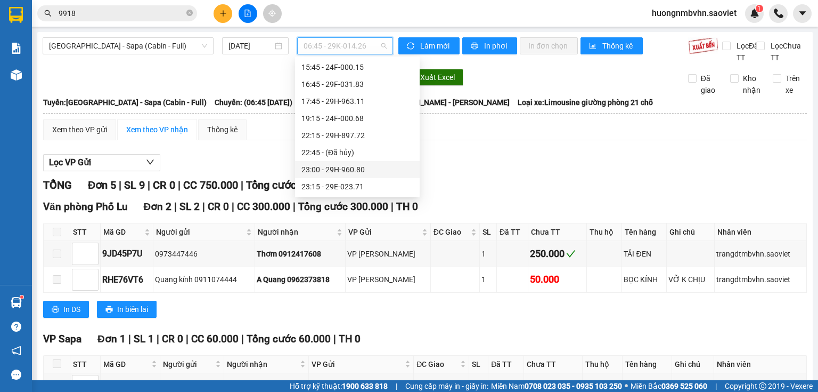
click at [365, 168] on div "23:00 - 29H-960.80" at bounding box center [358, 170] width 112 height 12
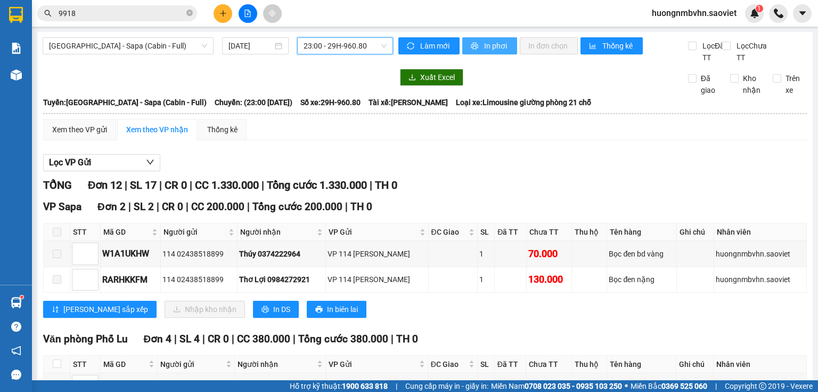
click at [491, 45] on span "In phơi" at bounding box center [496, 46] width 25 height 12
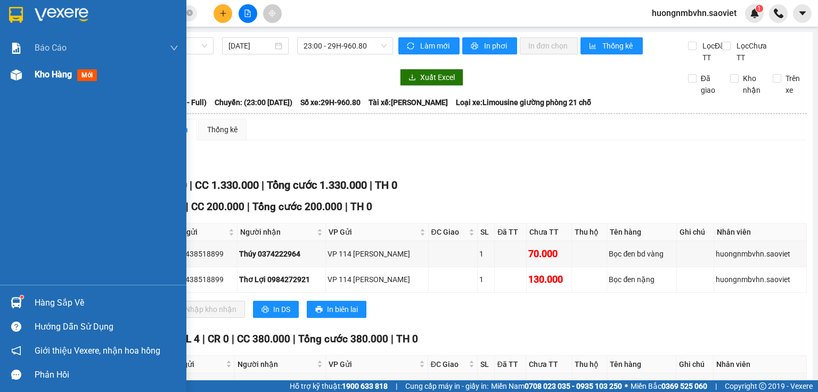
click at [36, 74] on span "Kho hàng" at bounding box center [53, 74] width 37 height 10
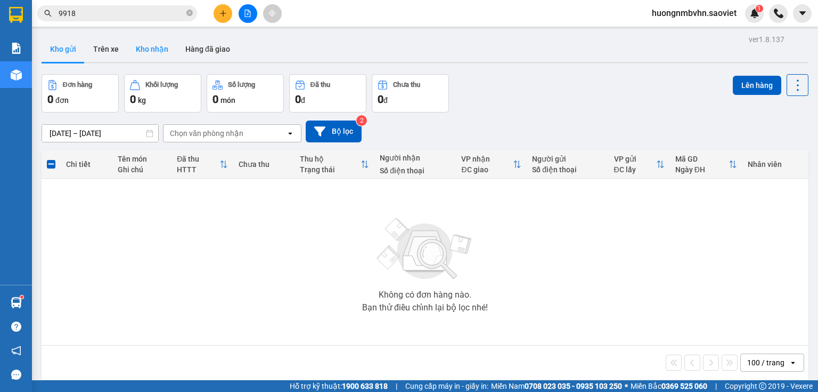
click at [153, 51] on button "Kho nhận" at bounding box center [152, 49] width 50 height 26
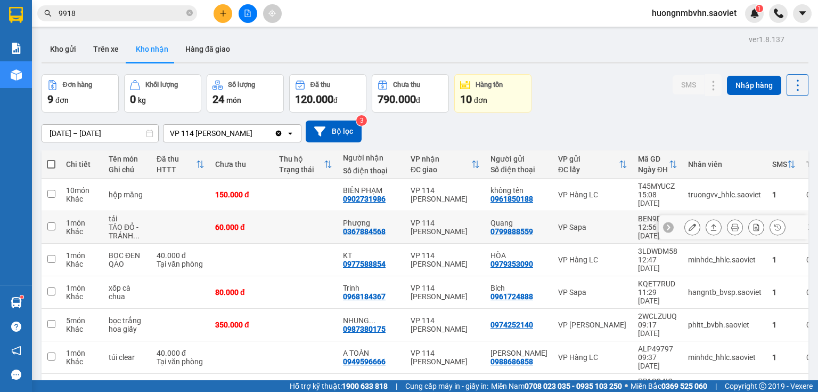
scroll to position [43, 0]
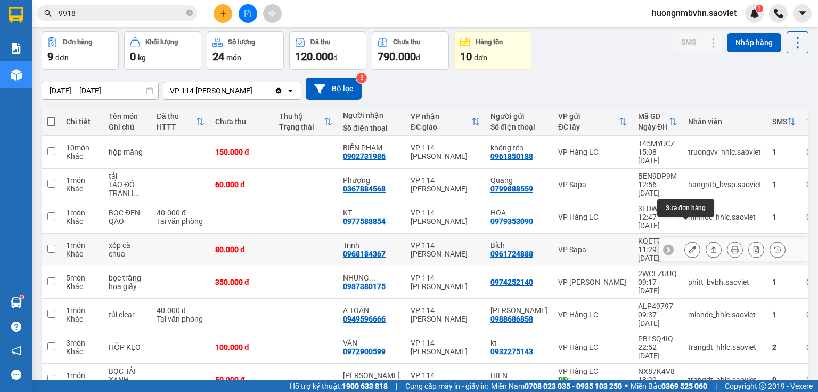
click at [689, 246] on icon at bounding box center [692, 249] width 7 height 7
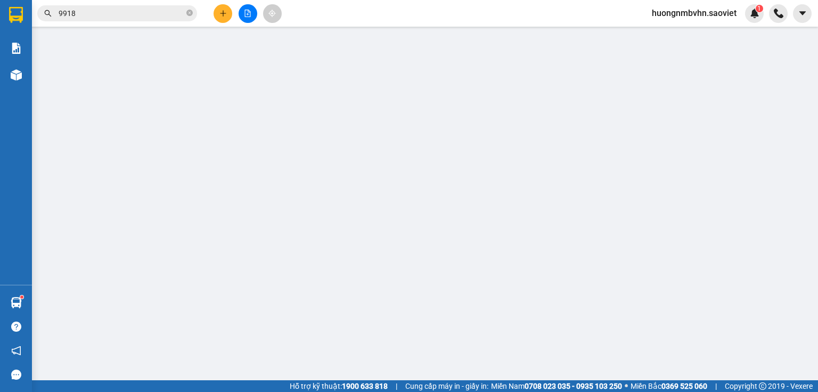
type input "0961724888"
type input "Bích"
type input "0968184367"
type input "Trinh"
type input "80.000"
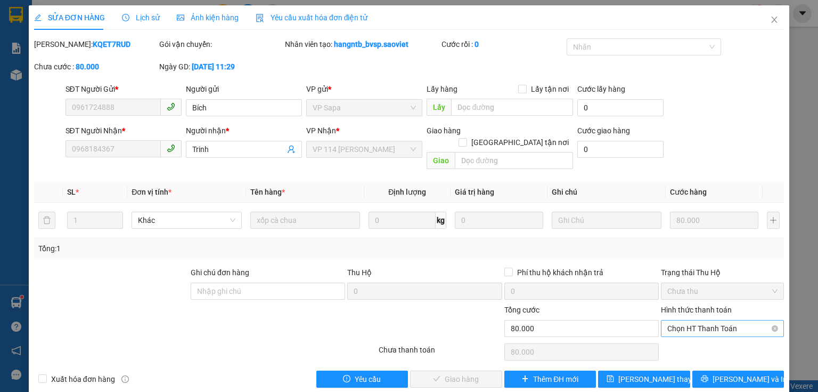
click at [706, 320] on span "Chọn HT Thanh Toán" at bounding box center [723, 328] width 110 height 16
click at [684, 339] on div "Tại văn phòng" at bounding box center [717, 337] width 110 height 12
type input "0"
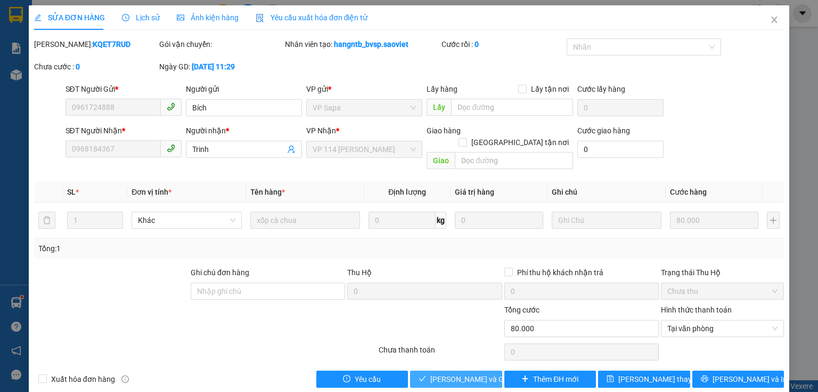
click at [467, 373] on span "[PERSON_NAME] và Giao hàng" at bounding box center [481, 379] width 102 height 12
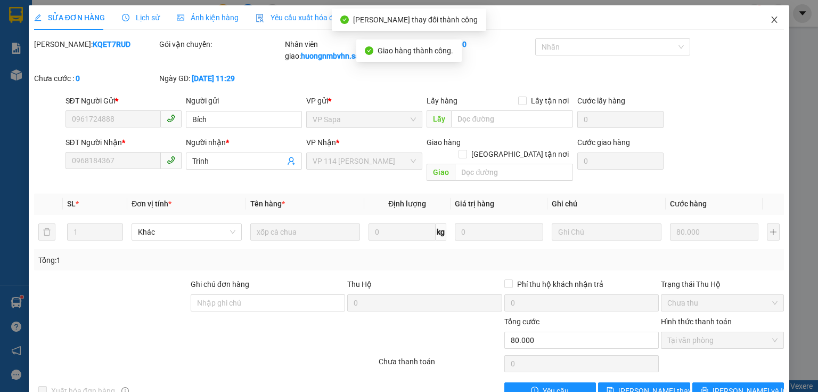
click at [770, 20] on icon "close" at bounding box center [774, 19] width 9 height 9
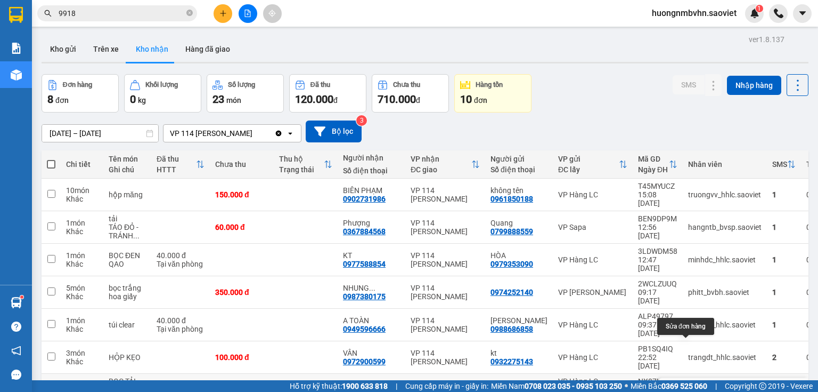
click at [689, 386] on icon at bounding box center [692, 389] width 7 height 7
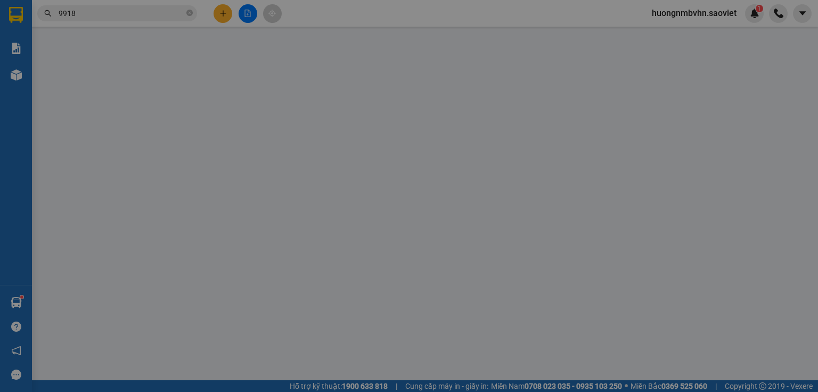
type input "0983589008"
type input "HIEN"
type input "[PERSON_NAME]"
type input "0932375125"
type input "[PERSON_NAME]"
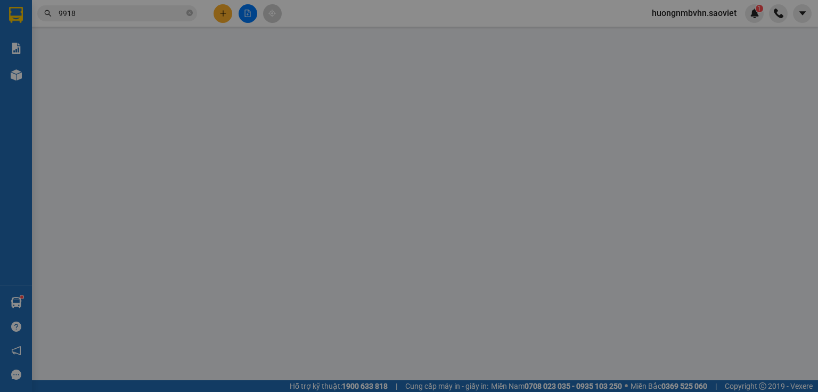
type input "50.000"
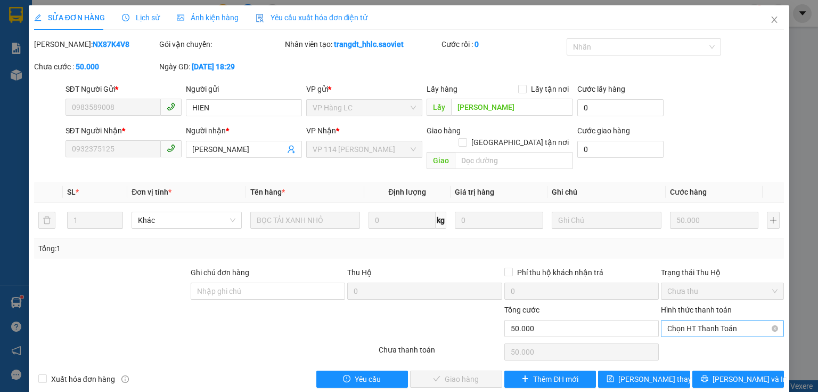
click at [690, 320] on span "Chọn HT Thanh Toán" at bounding box center [723, 328] width 110 height 16
click at [681, 337] on div "Tại văn phòng" at bounding box center [717, 337] width 110 height 12
type input "0"
click at [457, 373] on span "[PERSON_NAME] và Giao hàng" at bounding box center [481, 379] width 102 height 12
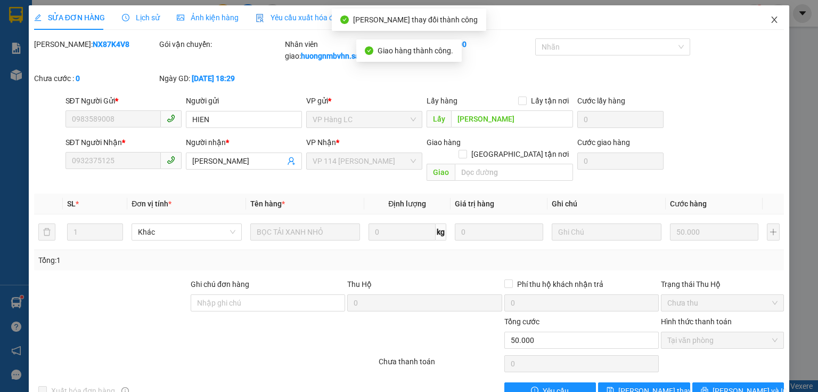
click at [772, 21] on icon "close" at bounding box center [775, 20] width 6 height 6
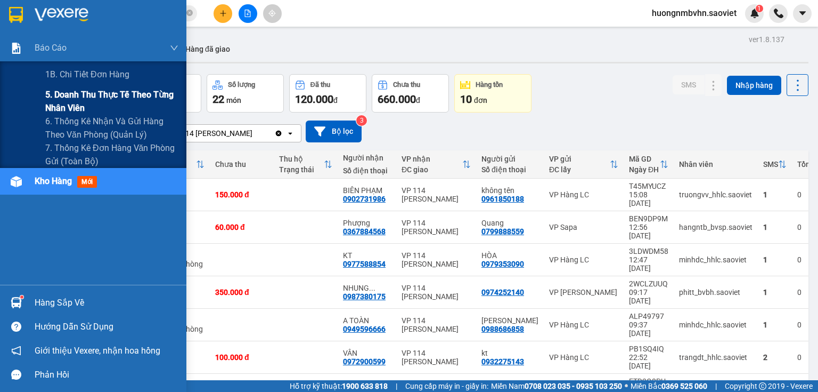
click at [69, 98] on span "5. Doanh thu thực tế theo từng nhân viên" at bounding box center [111, 101] width 133 height 27
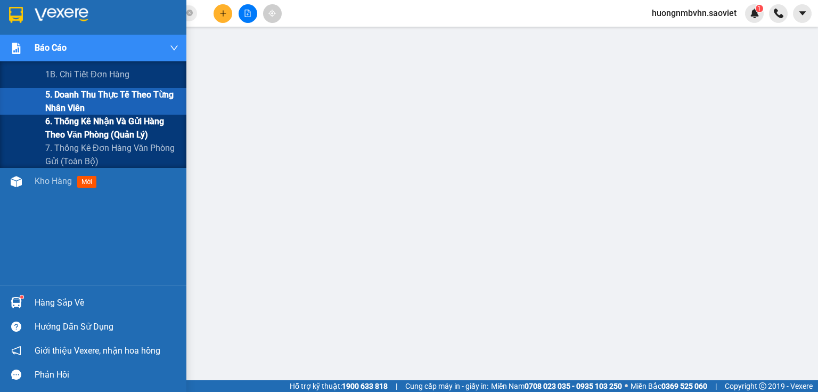
click at [77, 121] on span "6. Thống kê nhận và gửi hàng theo văn phòng (quản lý)" at bounding box center [111, 128] width 133 height 27
